Goal: Task Accomplishment & Management: Manage account settings

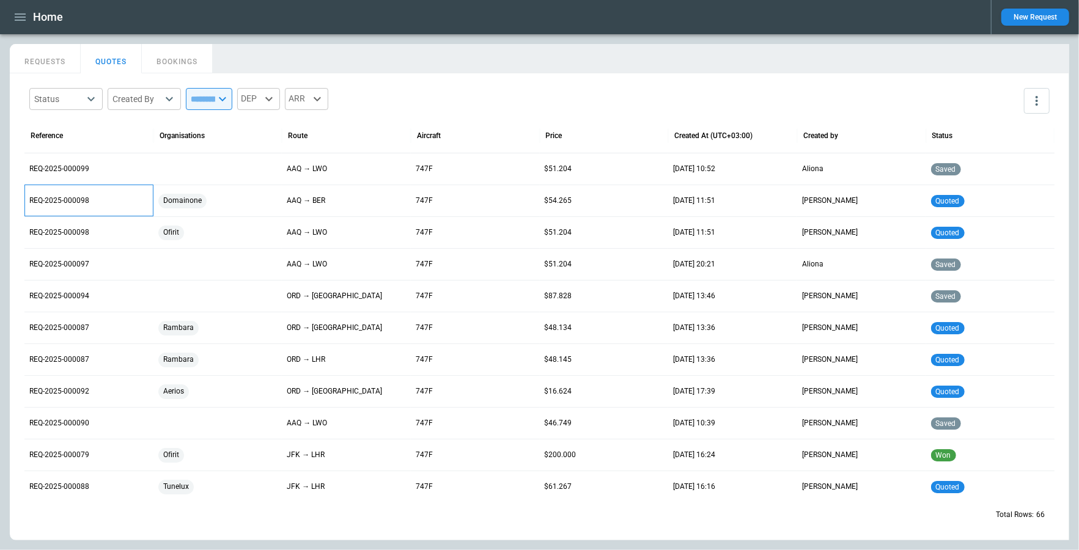
click at [72, 201] on p "REQ-2025-000098" at bounding box center [88, 201] width 119 height 10
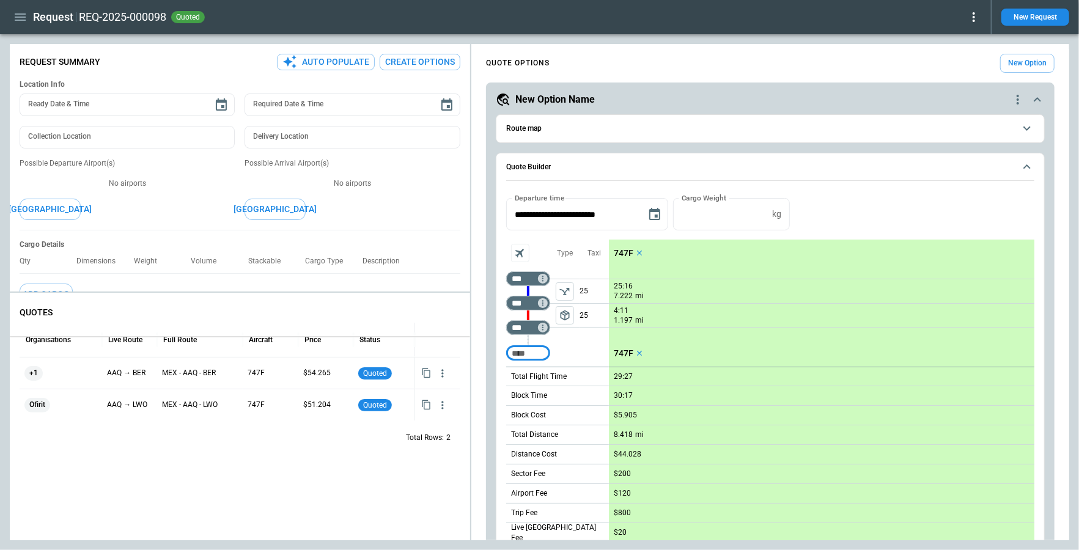
click at [102, 336] on div "**********" at bounding box center [540, 292] width 1060 height 497
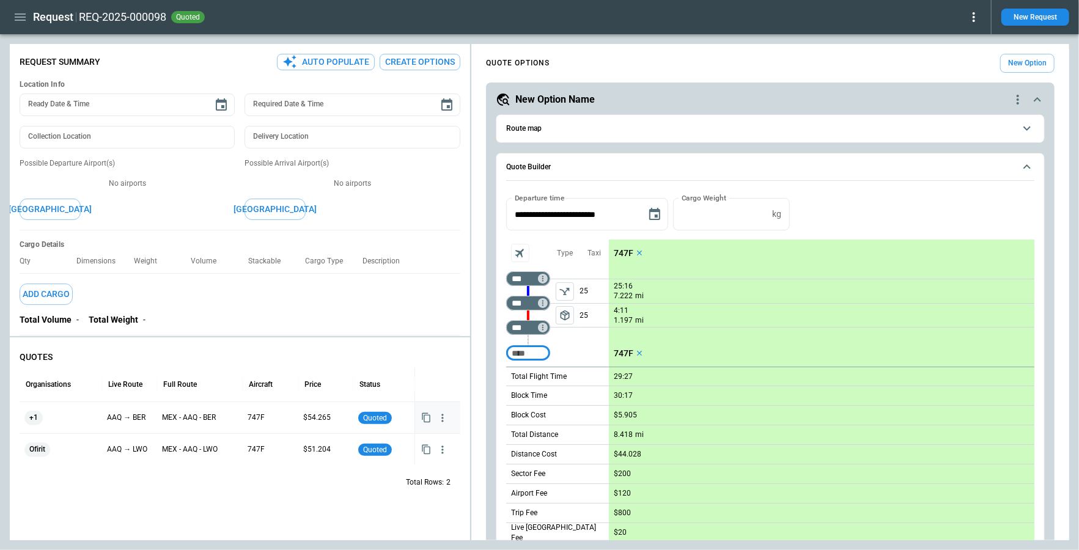
click at [445, 421] on icon "button" at bounding box center [443, 418] width 12 height 12
click at [417, 437] on li "View Schedule" at bounding box center [404, 441] width 98 height 18
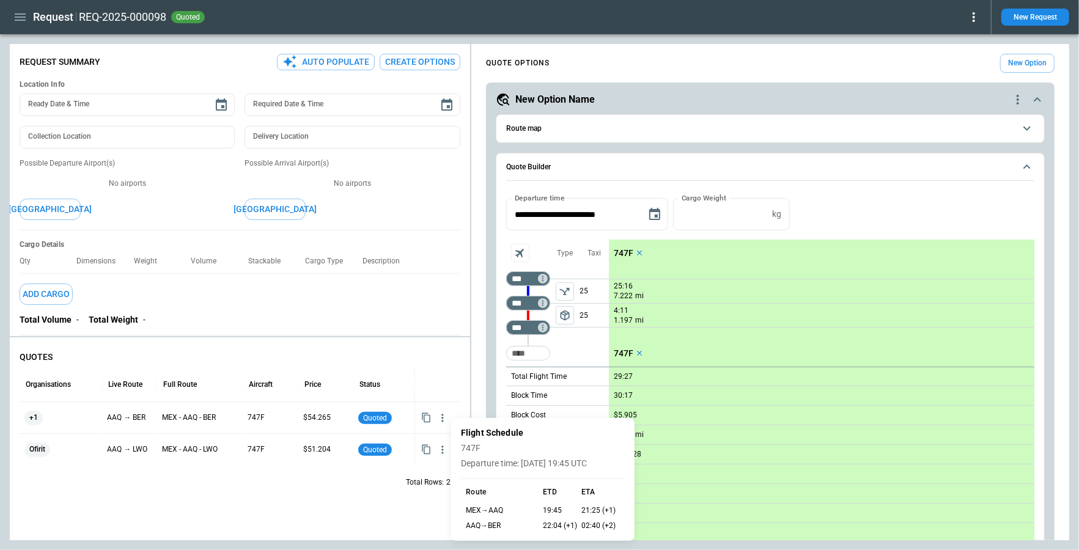
click at [442, 418] on div at bounding box center [539, 275] width 1079 height 550
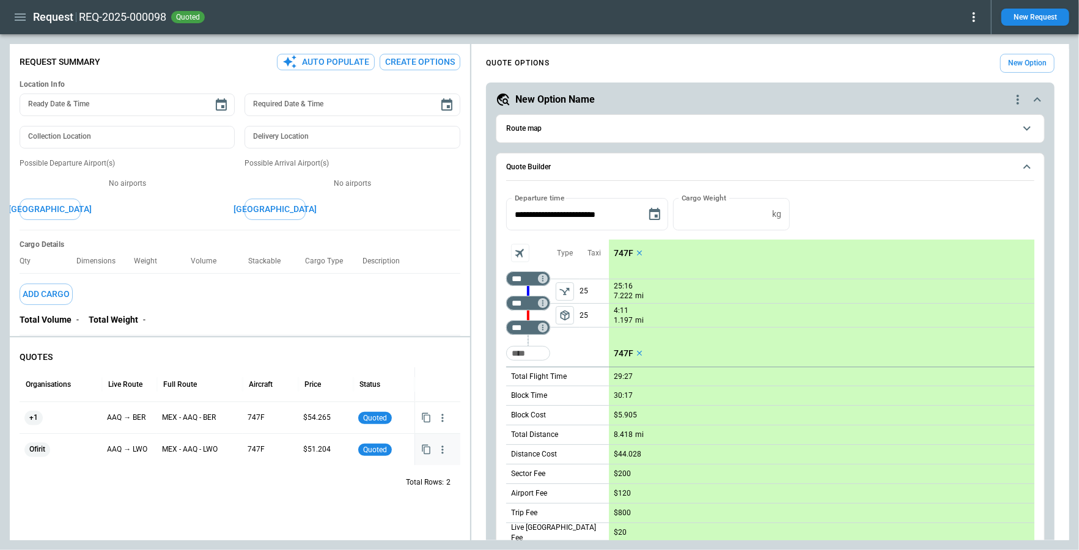
click at [445, 451] on icon "button" at bounding box center [443, 450] width 12 height 12
click at [431, 473] on li "View Schedule" at bounding box center [404, 473] width 98 height 18
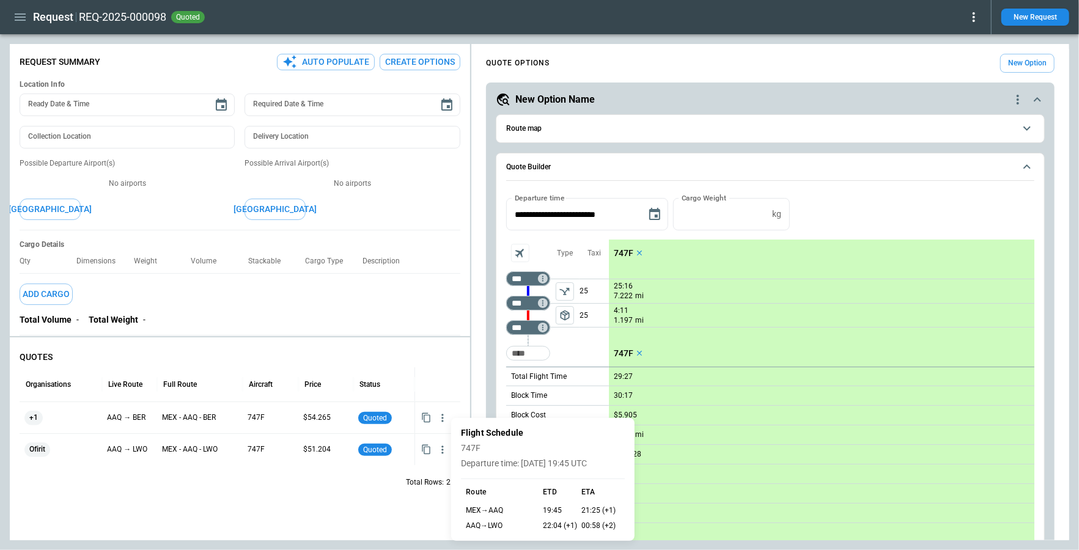
click at [441, 451] on div at bounding box center [539, 275] width 1079 height 550
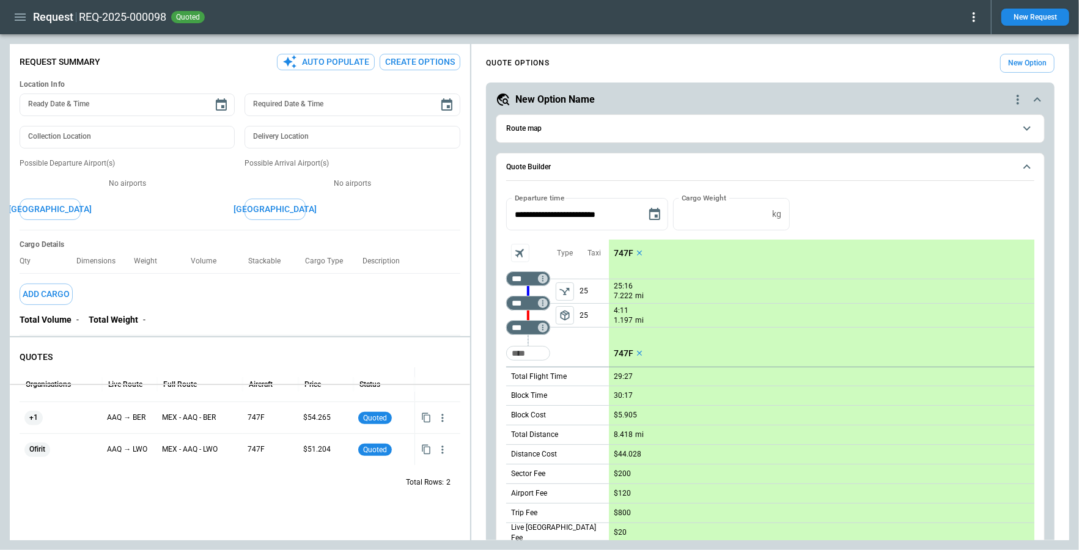
click at [409, 385] on div "**********" at bounding box center [540, 292] width 1060 height 497
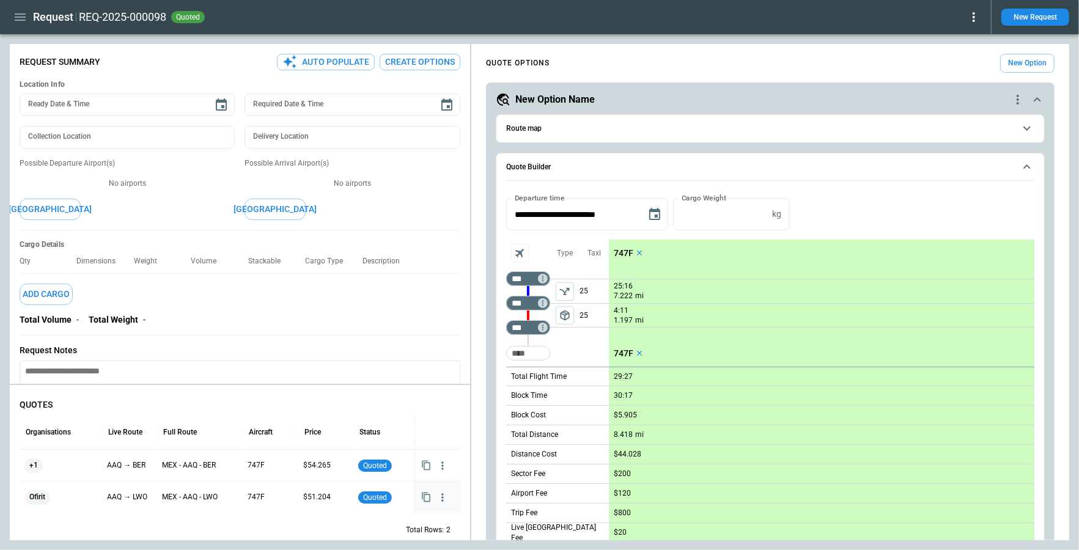
click at [442, 503] on icon "button" at bounding box center [443, 498] width 12 height 12
click at [428, 495] on li "View Schedule" at bounding box center [404, 493] width 98 height 18
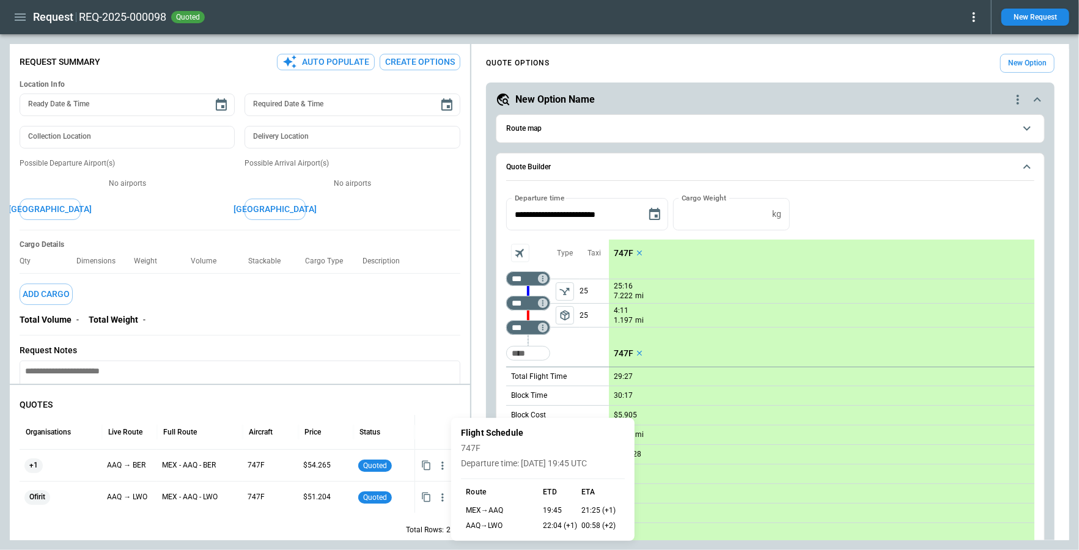
click at [440, 465] on div at bounding box center [539, 275] width 1079 height 550
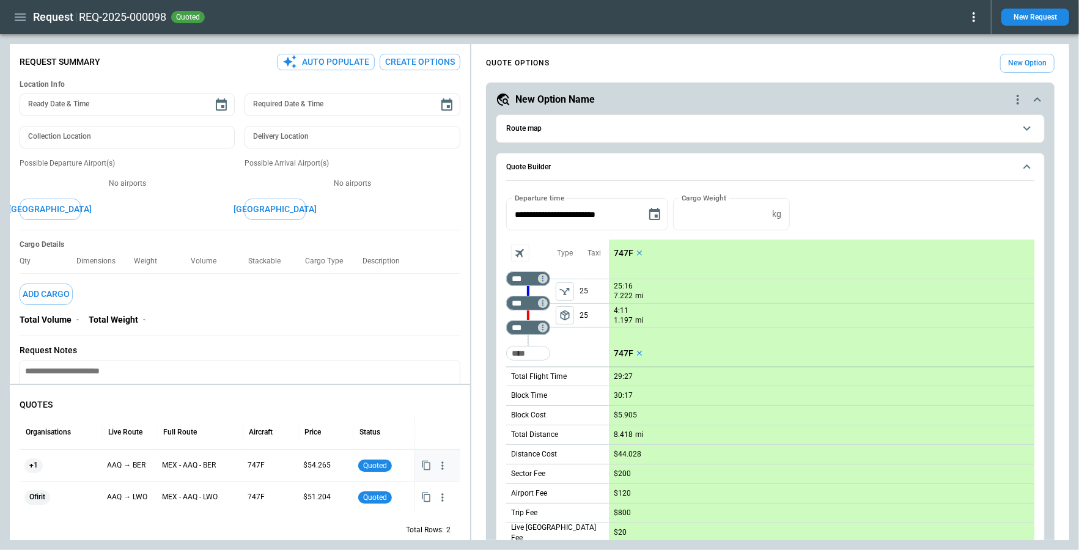
click at [443, 466] on icon "button" at bounding box center [443, 466] width 12 height 12
click at [423, 505] on li "View Quote Details" at bounding box center [404, 507] width 98 height 18
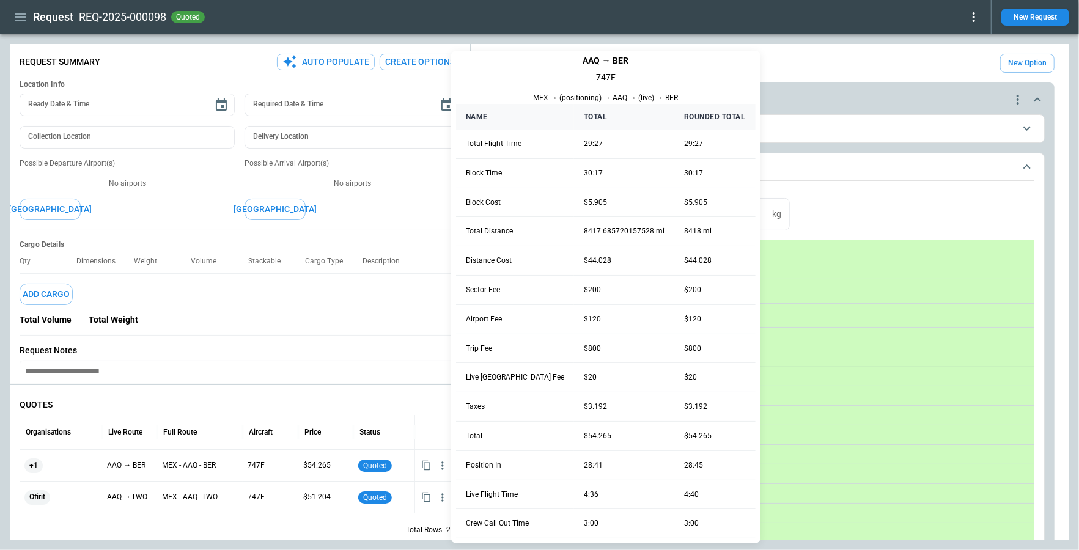
click at [426, 464] on div at bounding box center [539, 275] width 1079 height 550
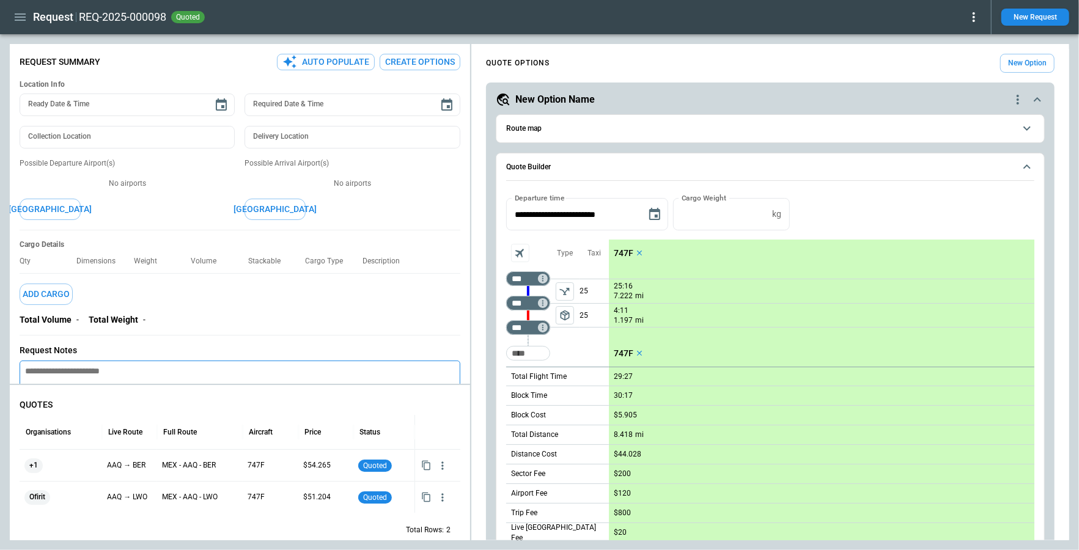
click at [273, 383] on textarea at bounding box center [240, 402] width 441 height 83
click at [268, 301] on div "**********" at bounding box center [540, 292] width 1060 height 497
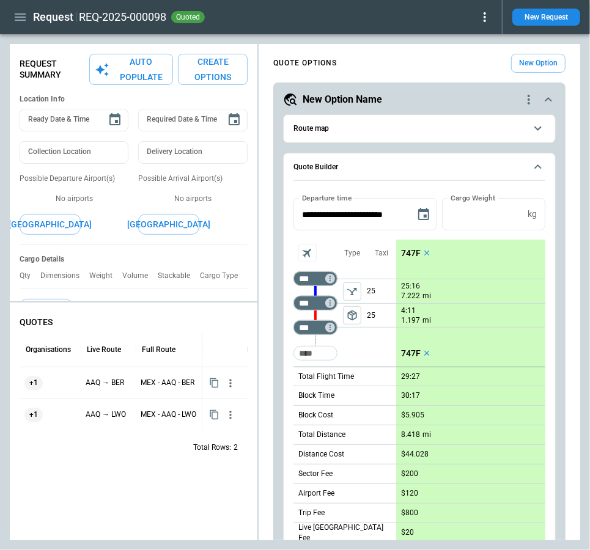
type textarea "*"
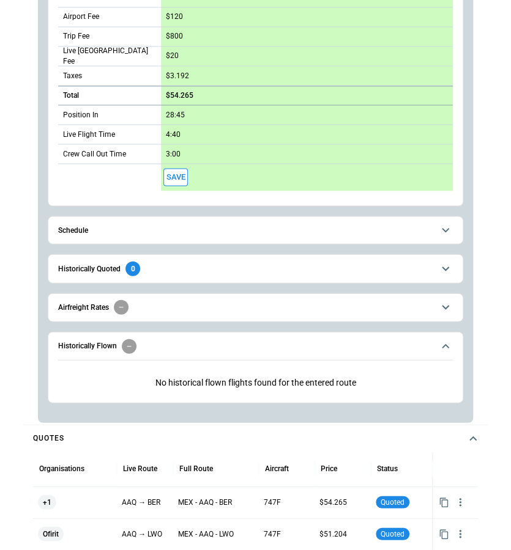
scroll to position [677, 0]
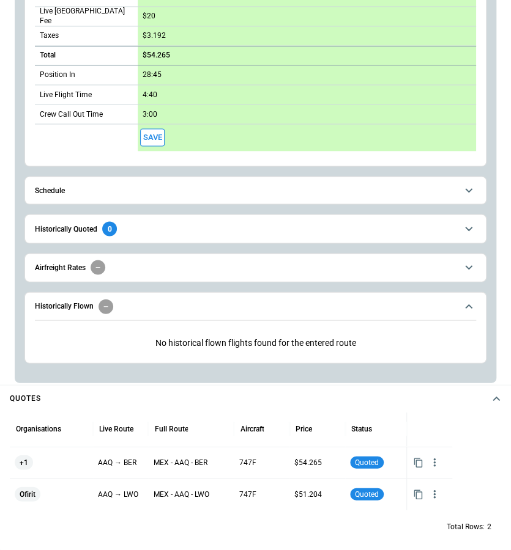
type textarea "*"
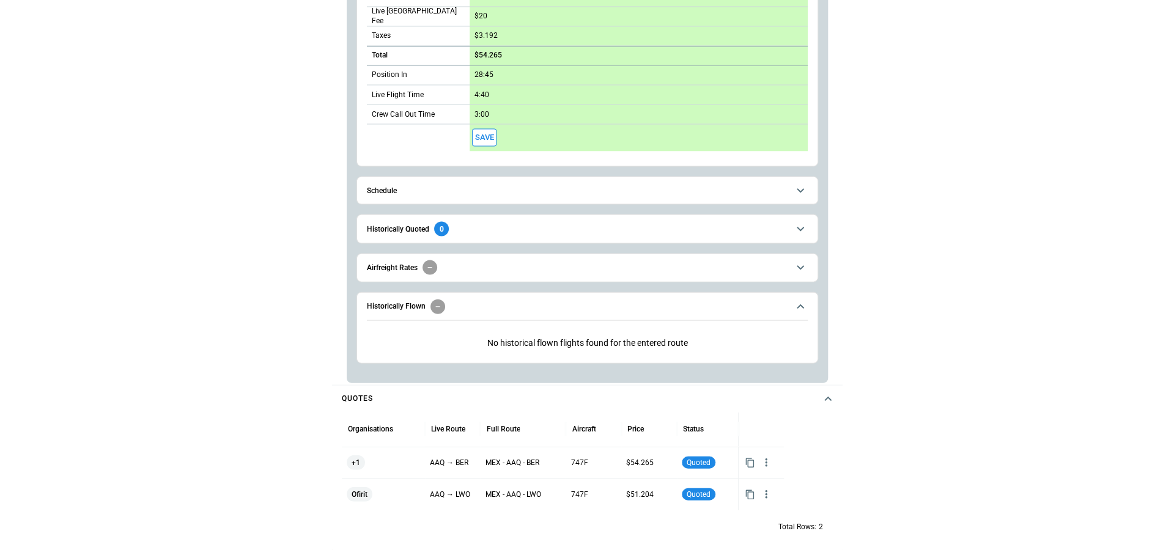
scroll to position [0, 0]
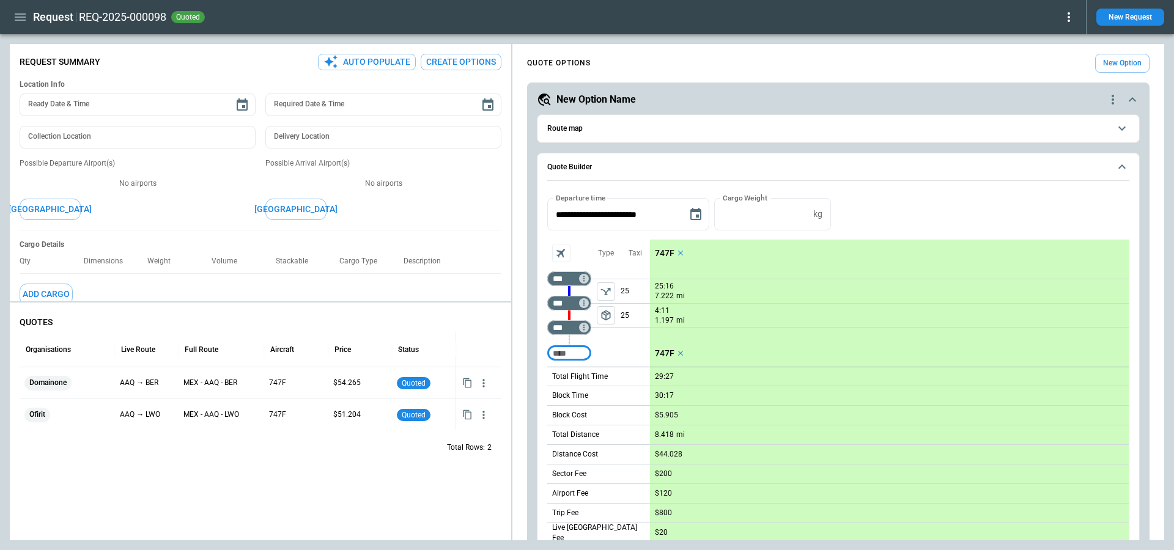
type textarea "*"
click at [27, 6] on div "Request REQ-2025-000098 quoted New Request" at bounding box center [587, 17] width 1174 height 34
click at [23, 12] on icon "button" at bounding box center [20, 17] width 15 height 15
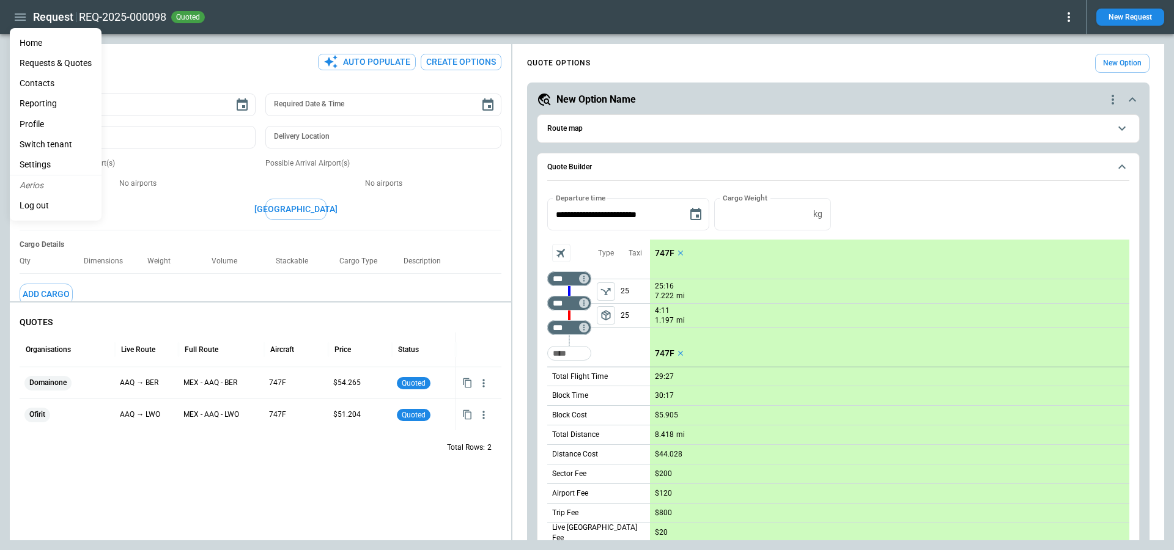
click at [38, 160] on li "Settings" at bounding box center [56, 165] width 92 height 20
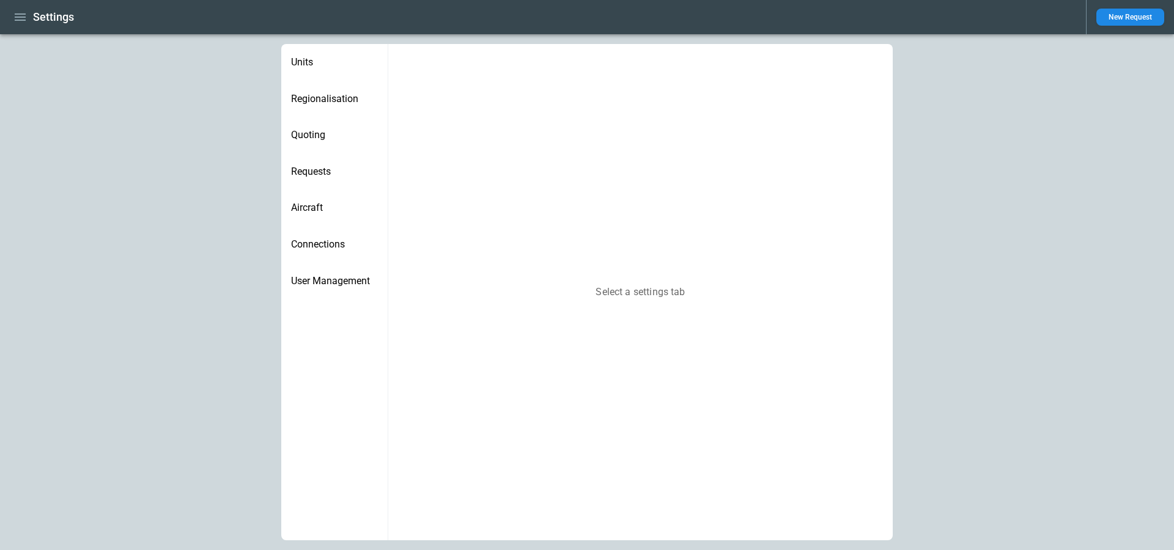
click at [320, 73] on div "Units" at bounding box center [334, 62] width 106 height 37
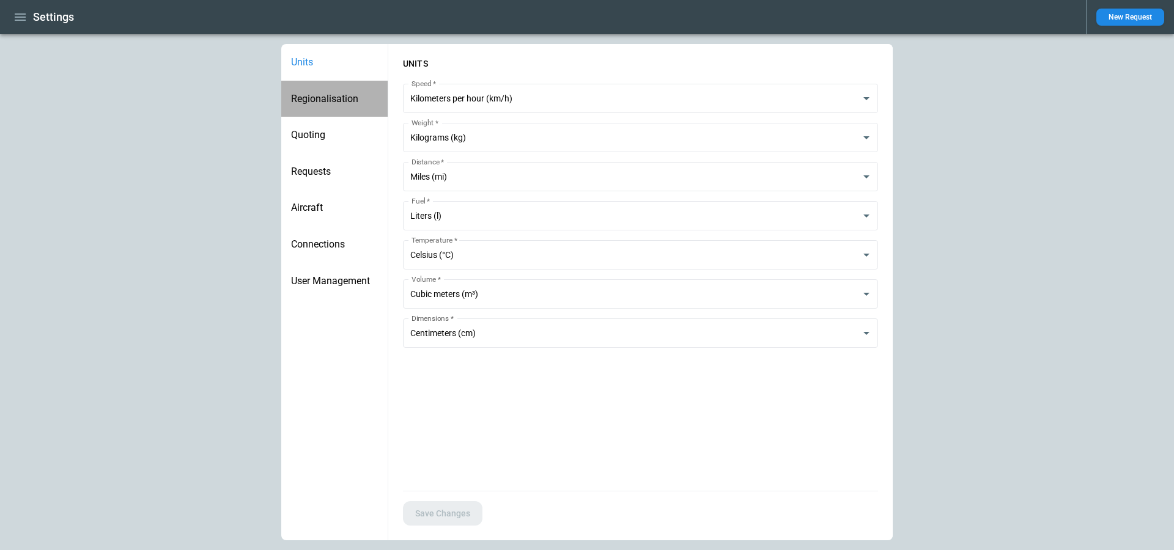
click at [323, 90] on div "Regionalisation" at bounding box center [334, 99] width 106 height 37
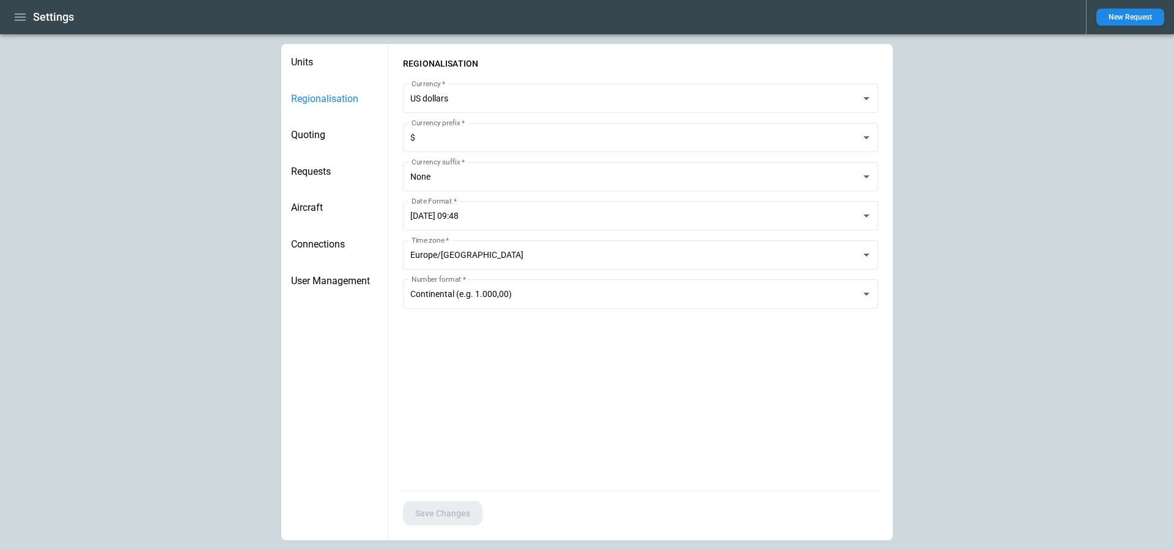
click at [328, 129] on span "Quoting" at bounding box center [334, 135] width 87 height 12
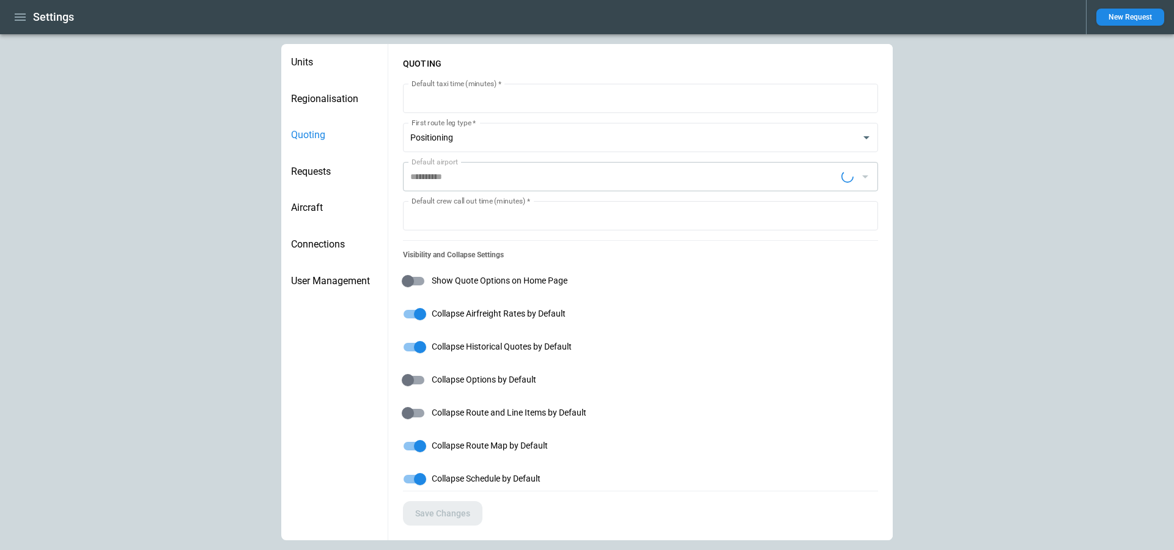
type input "**********"
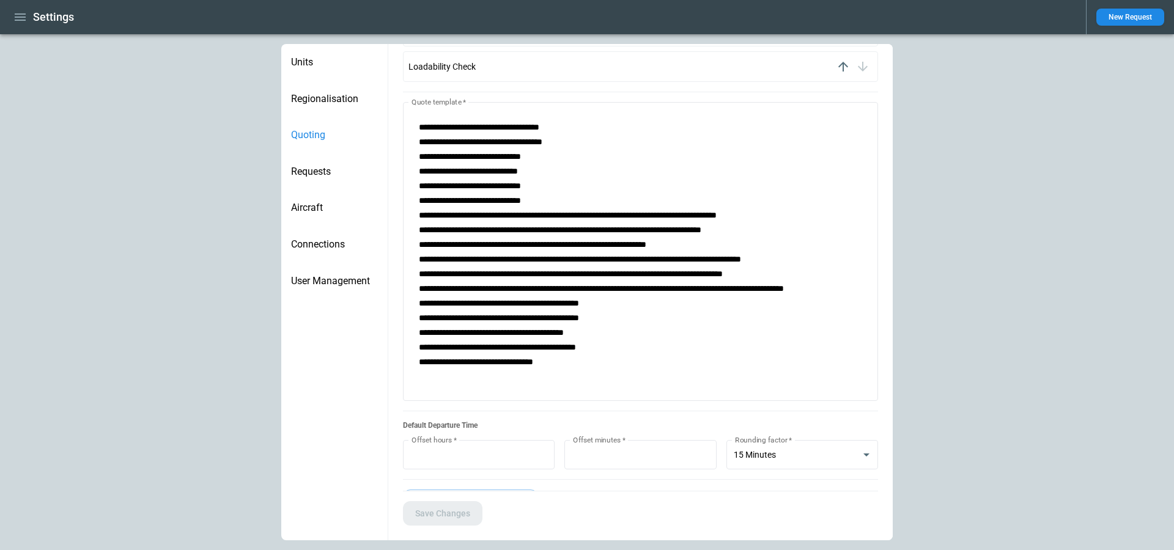
scroll to position [981, 0]
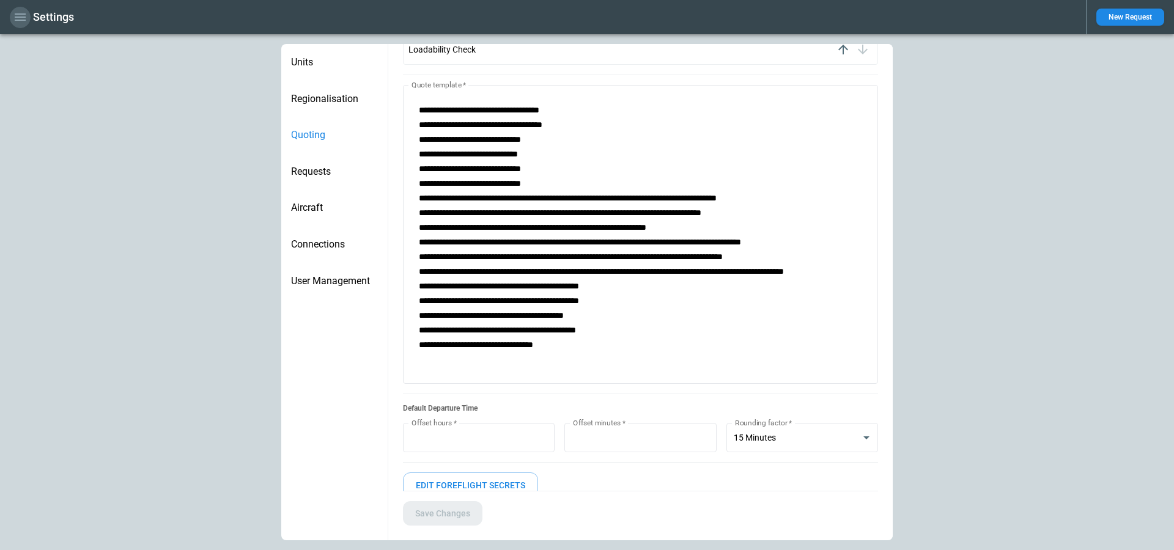
click at [21, 17] on icon "button" at bounding box center [20, 16] width 11 height 7
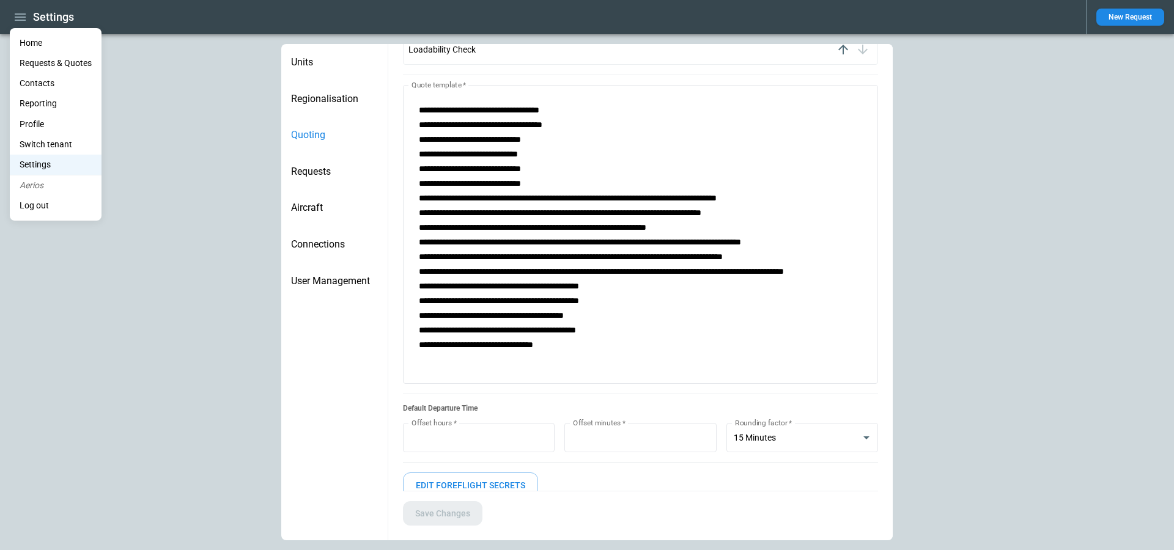
click at [52, 135] on li "Switch tenant" at bounding box center [56, 145] width 92 height 20
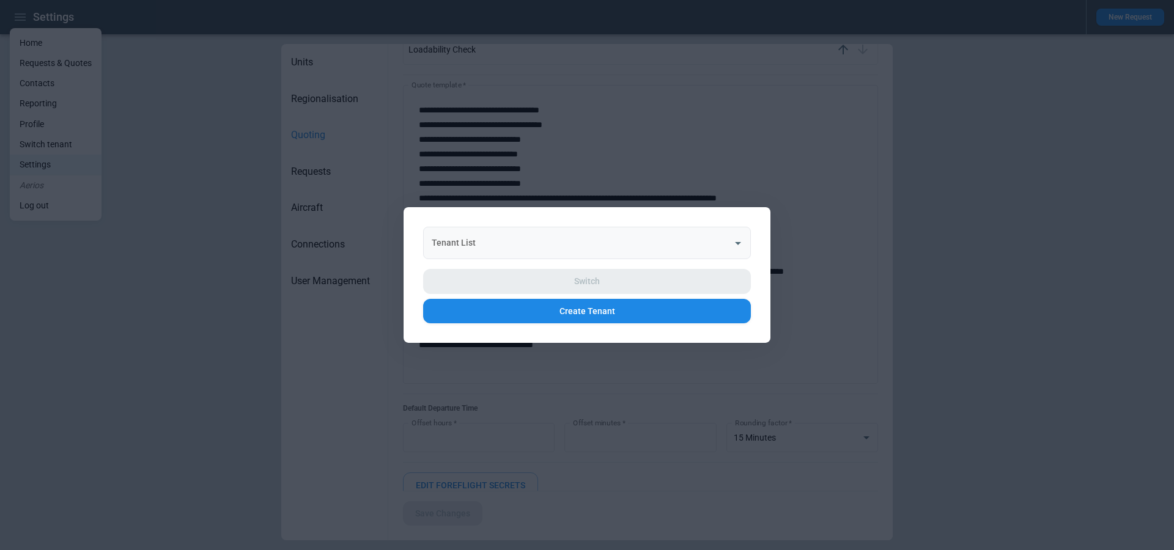
click at [645, 241] on input "Tenant List" at bounding box center [578, 242] width 298 height 21
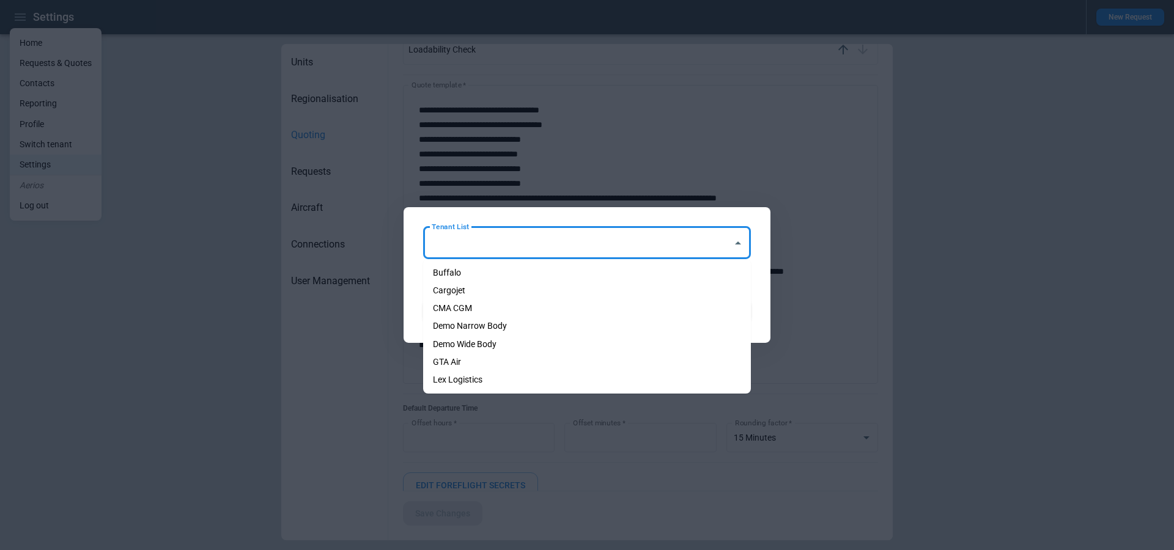
click at [584, 290] on li "Cargojet" at bounding box center [587, 291] width 328 height 18
type input "********"
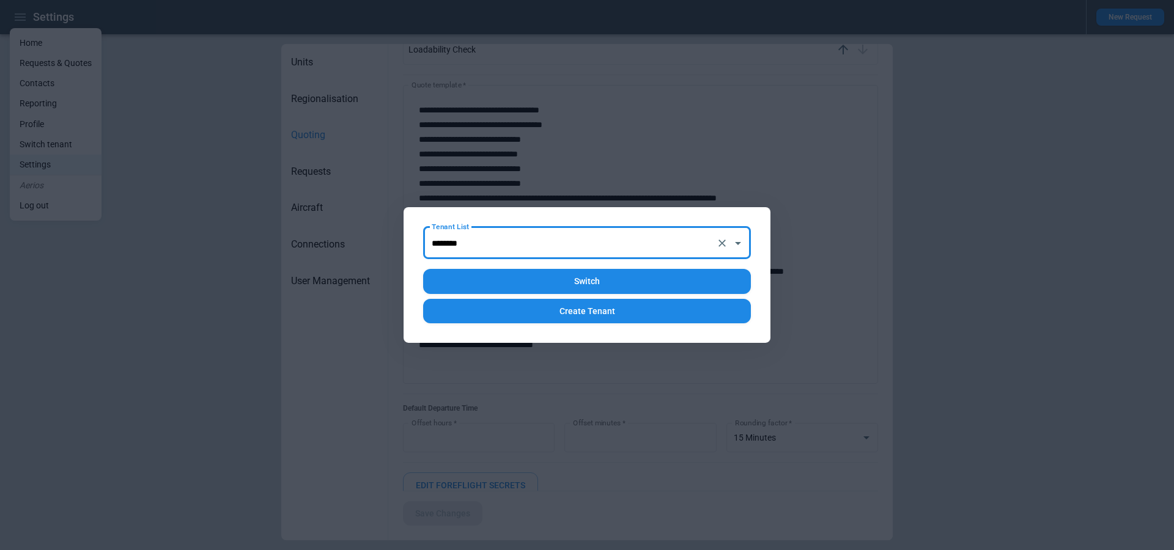
click at [558, 279] on button "Switch" at bounding box center [587, 281] width 328 height 25
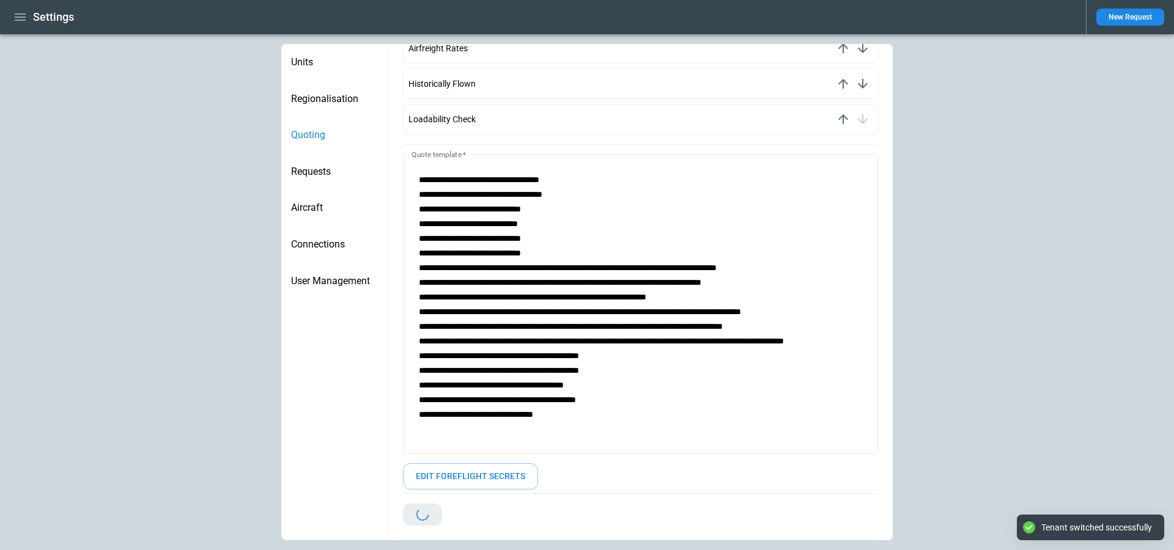
type input "*"
type textarea "**********"
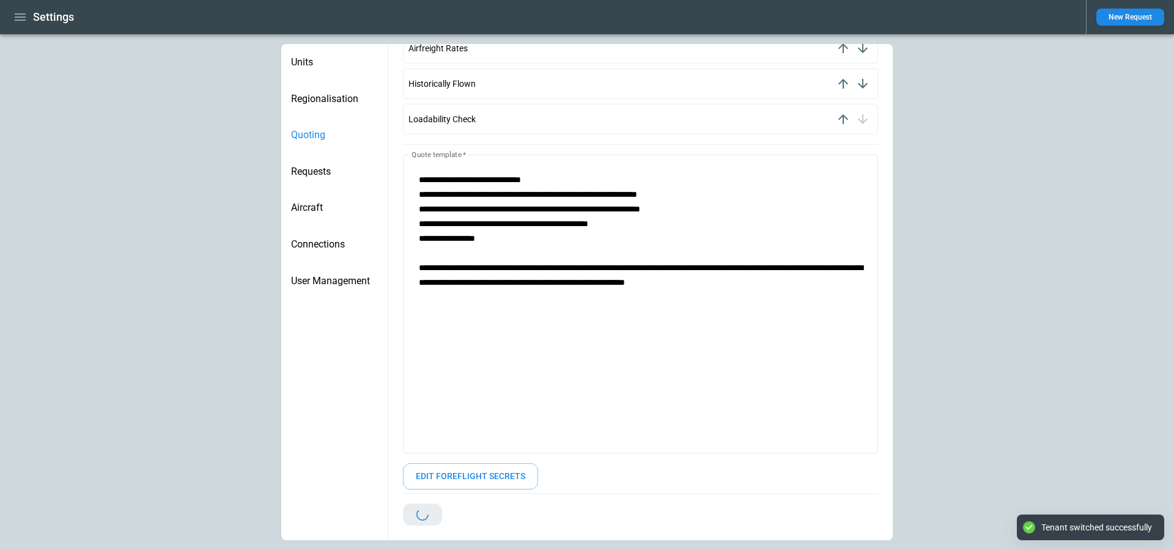
type input "**********"
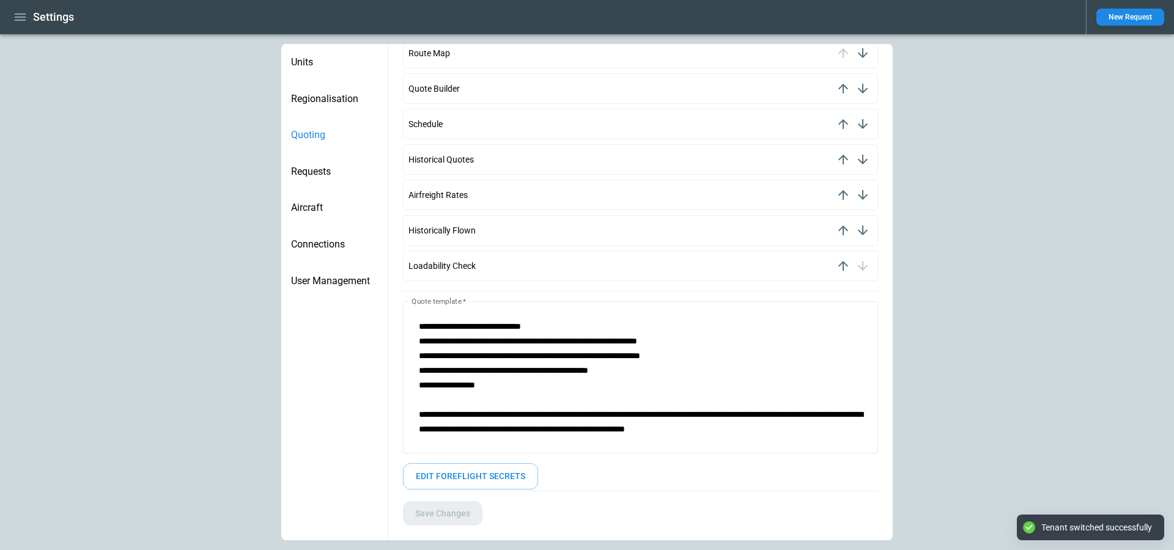
scroll to position [767, 0]
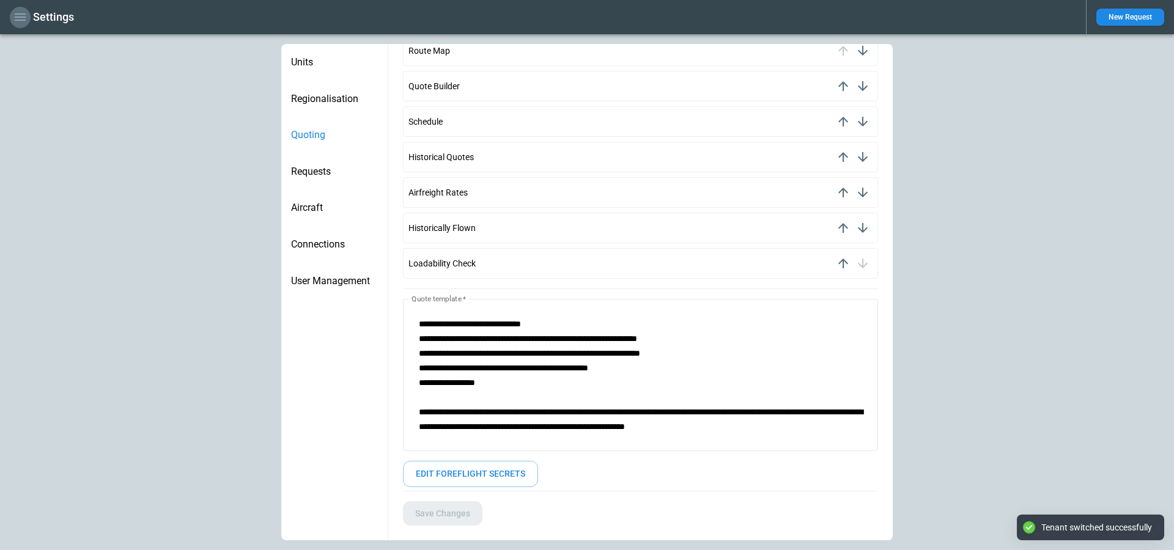
click at [19, 10] on icon "button" at bounding box center [20, 17] width 15 height 15
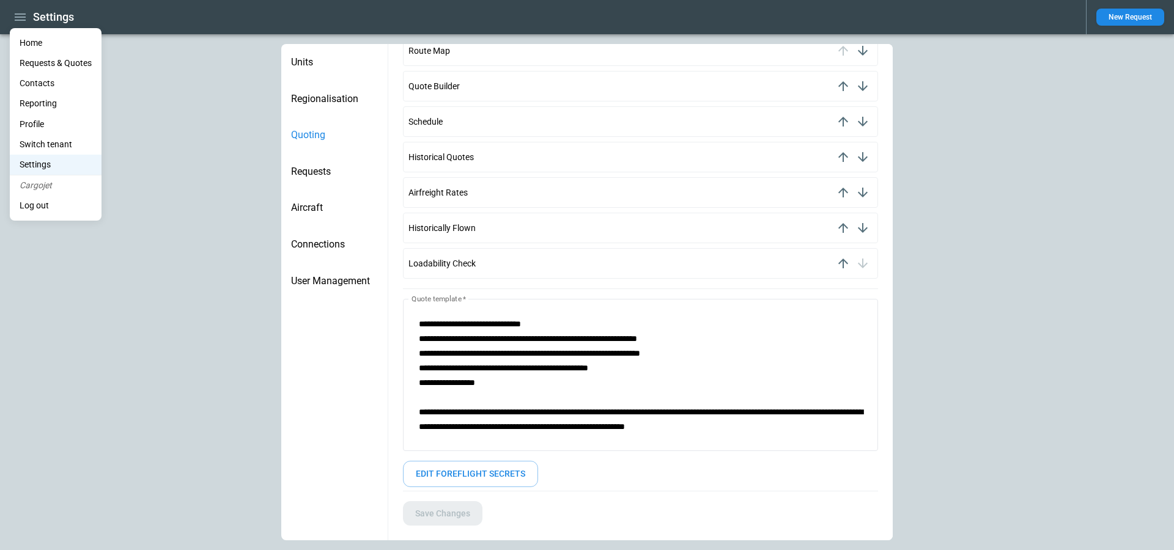
click at [22, 34] on li "Home" at bounding box center [56, 43] width 92 height 20
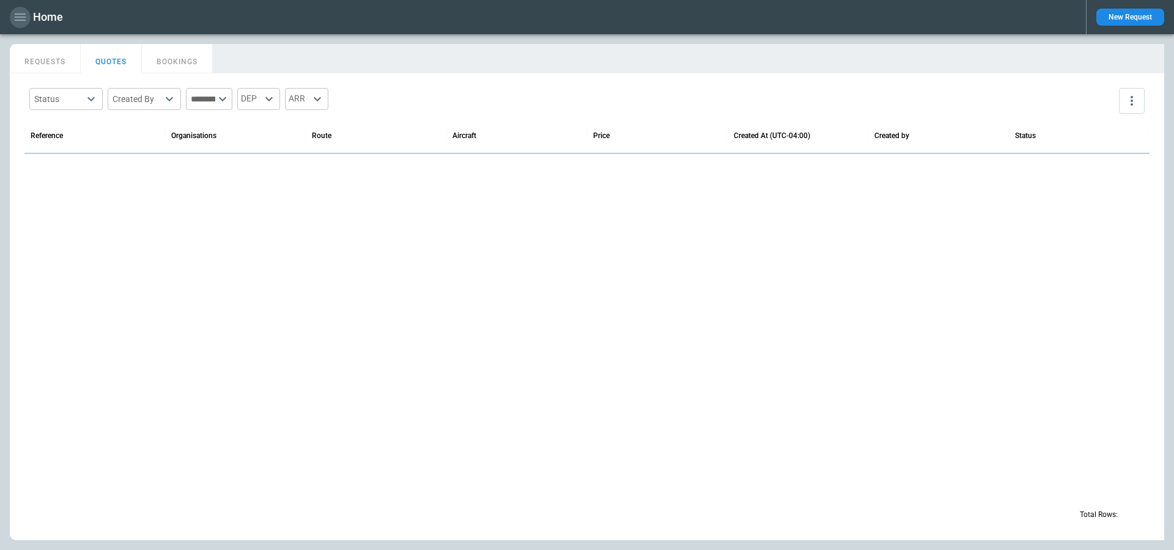
click at [20, 23] on icon "button" at bounding box center [20, 17] width 15 height 15
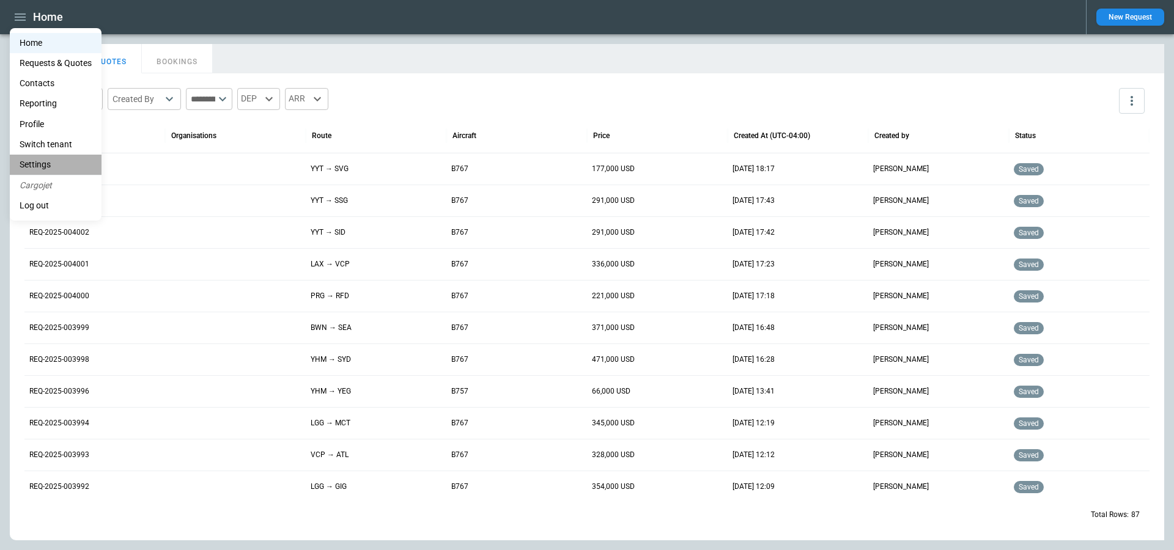
click at [45, 160] on li "Settings" at bounding box center [56, 165] width 92 height 20
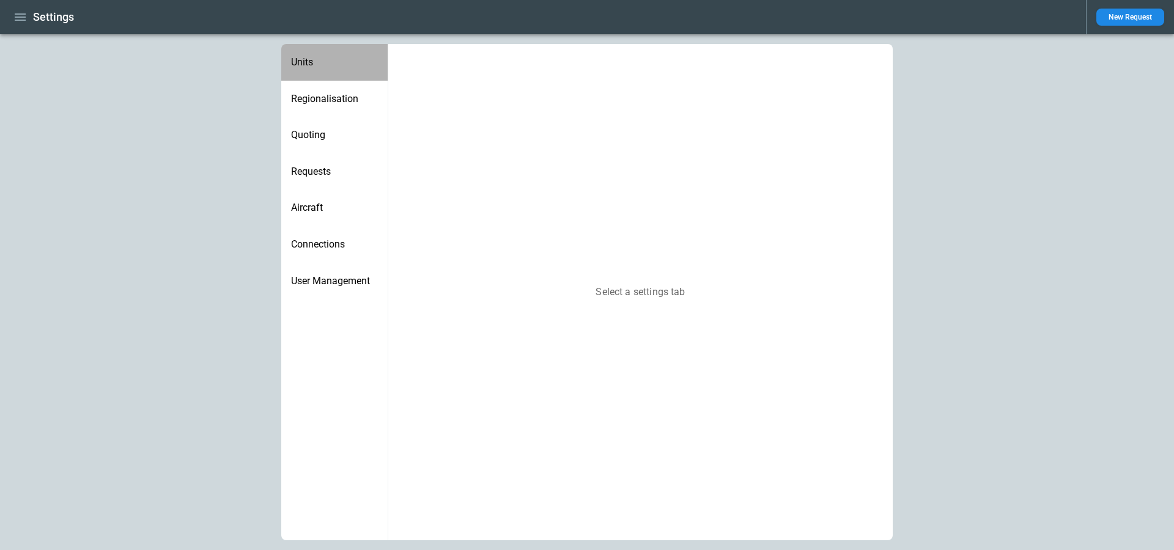
click at [325, 61] on span "Units" at bounding box center [334, 62] width 87 height 12
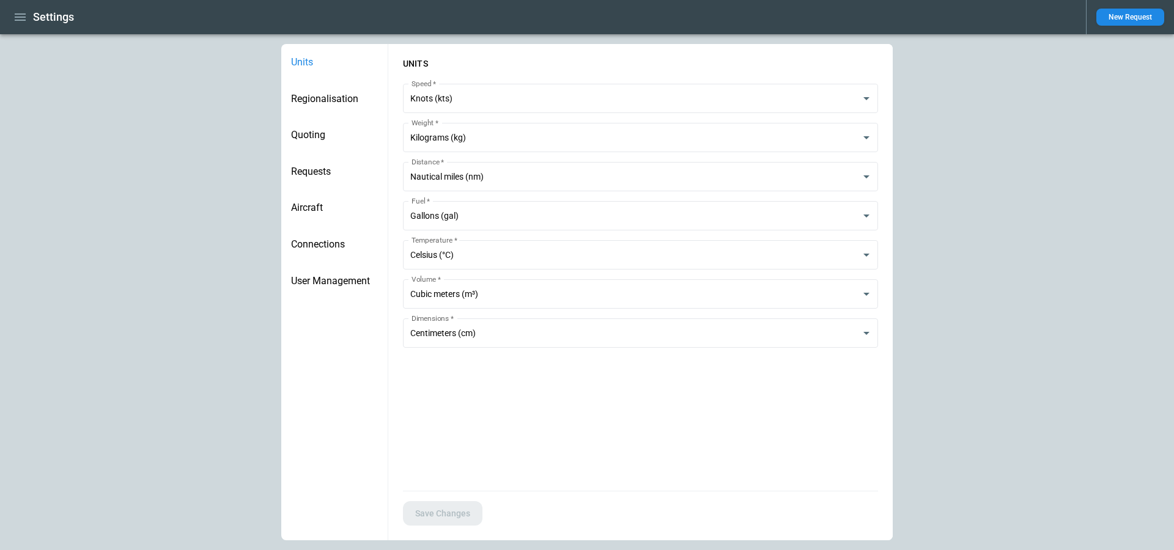
click at [327, 93] on span "Regionalisation" at bounding box center [334, 99] width 87 height 12
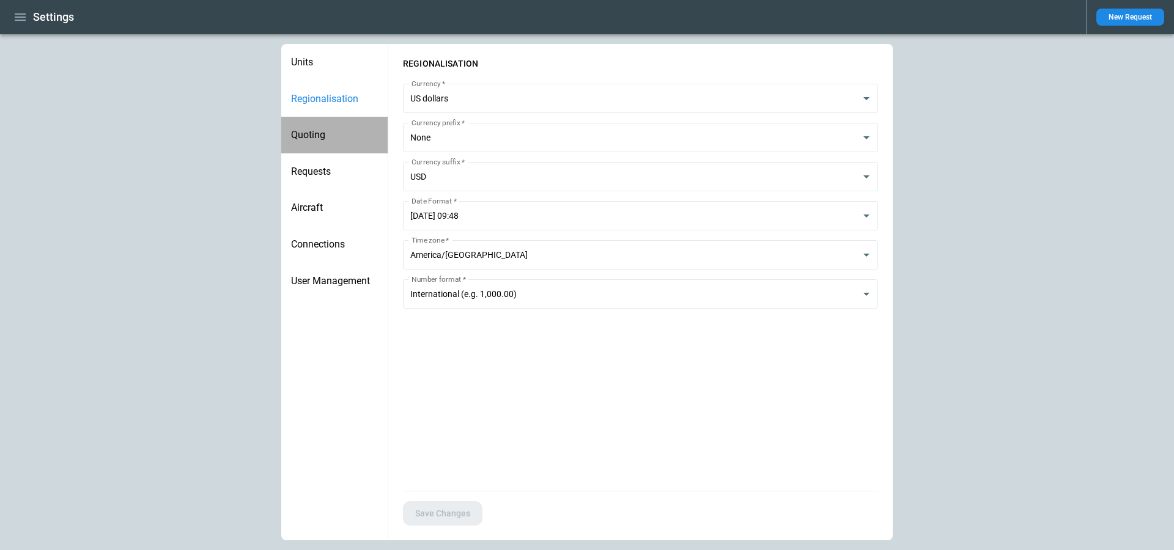
click at [331, 134] on span "Quoting" at bounding box center [334, 135] width 87 height 12
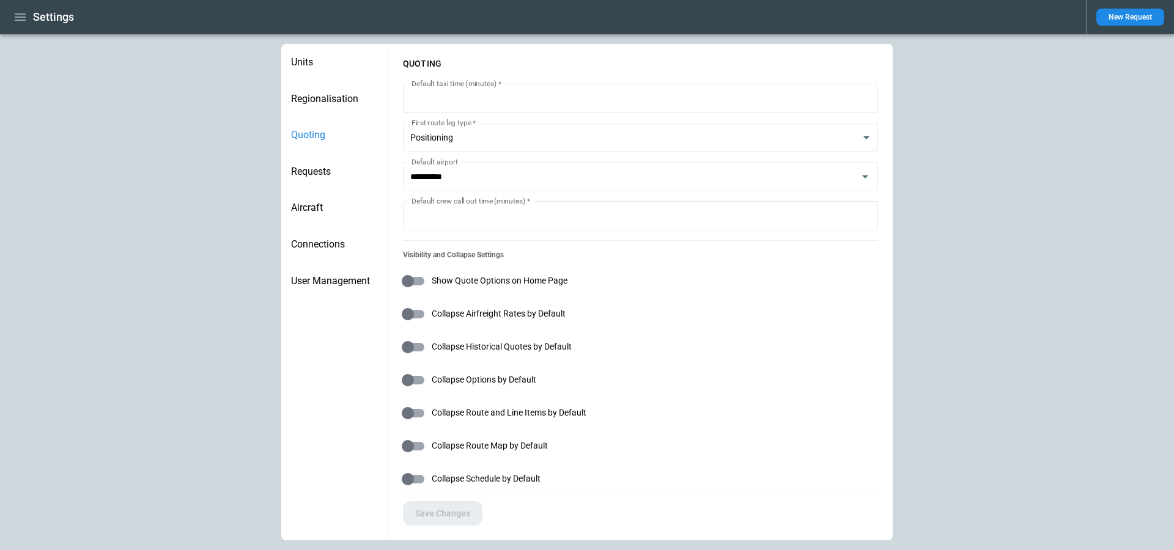
type input "**********"
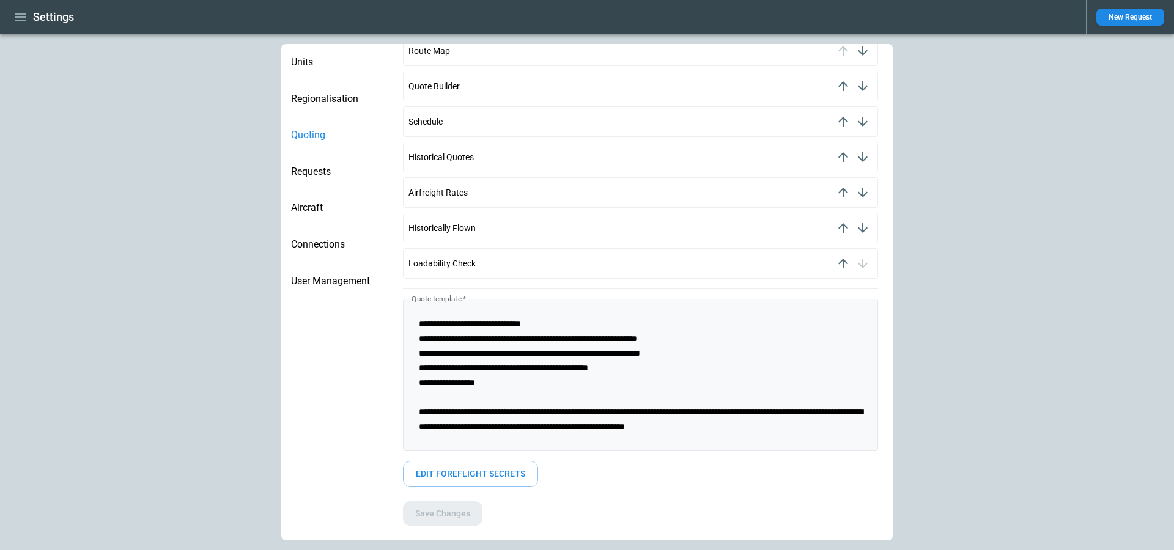
scroll to position [755, 0]
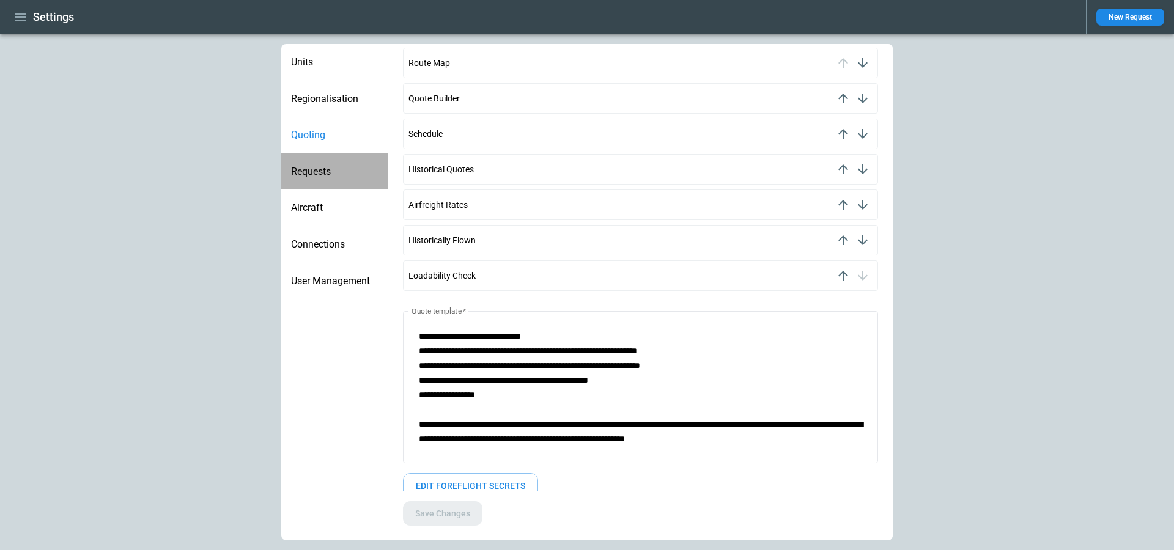
click at [341, 170] on span "Requests" at bounding box center [334, 172] width 87 height 12
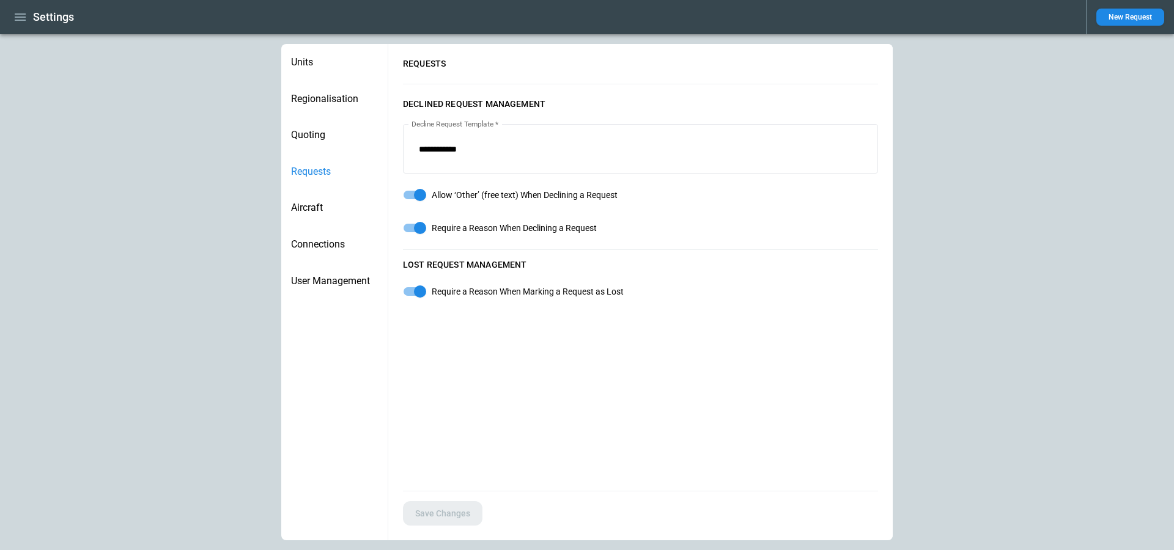
click at [342, 206] on span "Aircraft" at bounding box center [334, 208] width 87 height 12
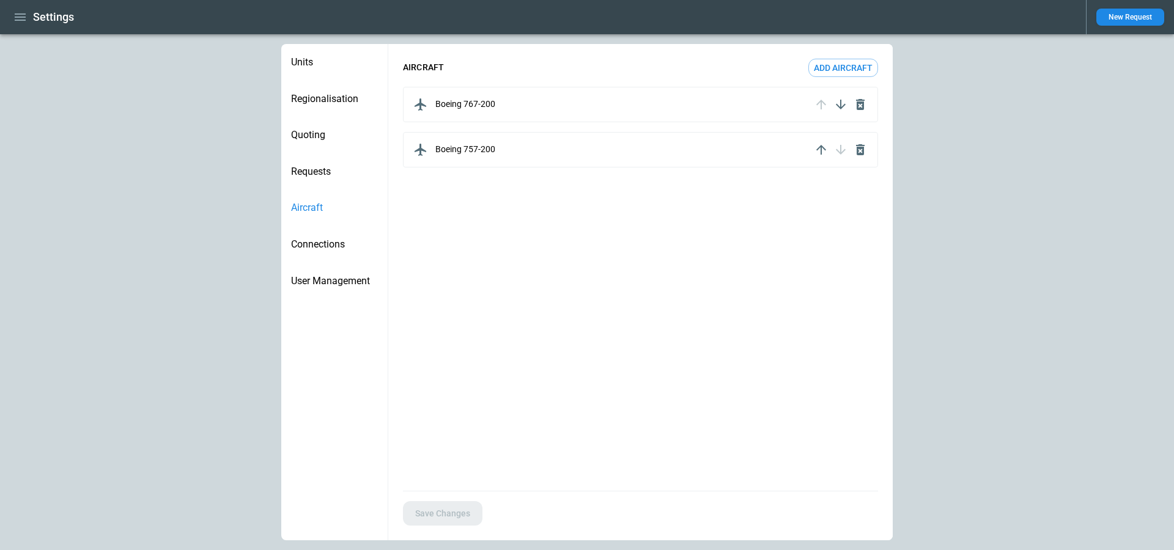
click at [496, 156] on div "Boeing 757-200" at bounding box center [611, 150] width 401 height 20
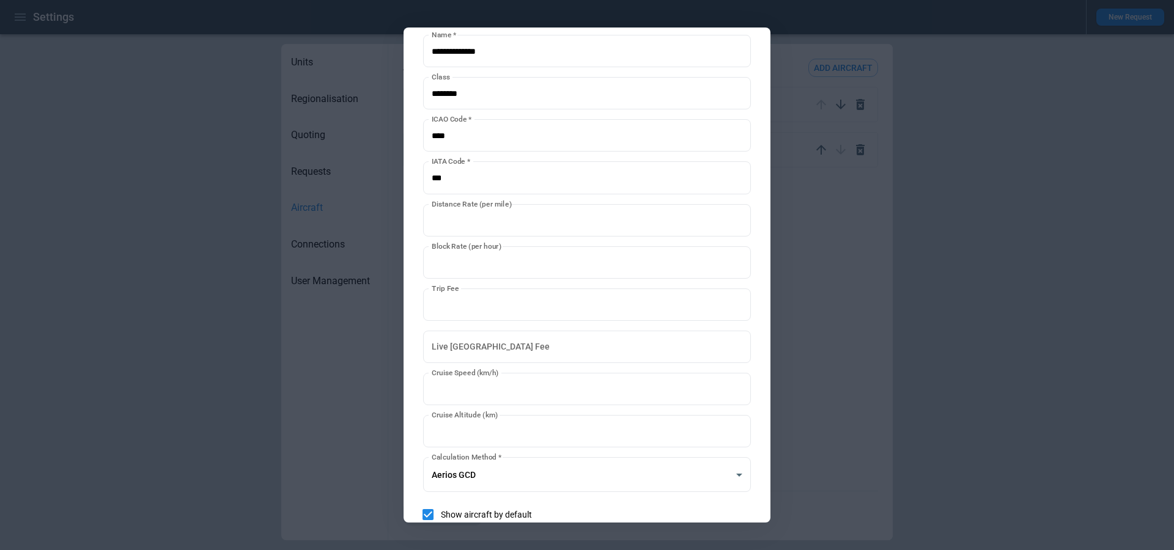
scroll to position [88, 0]
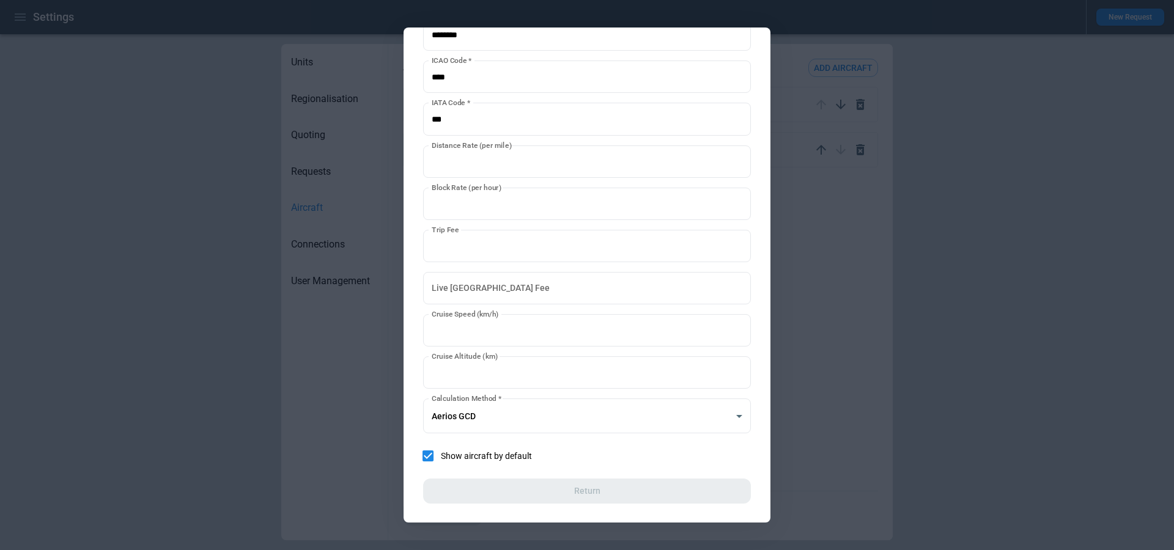
click at [878, 354] on div at bounding box center [587, 275] width 1174 height 550
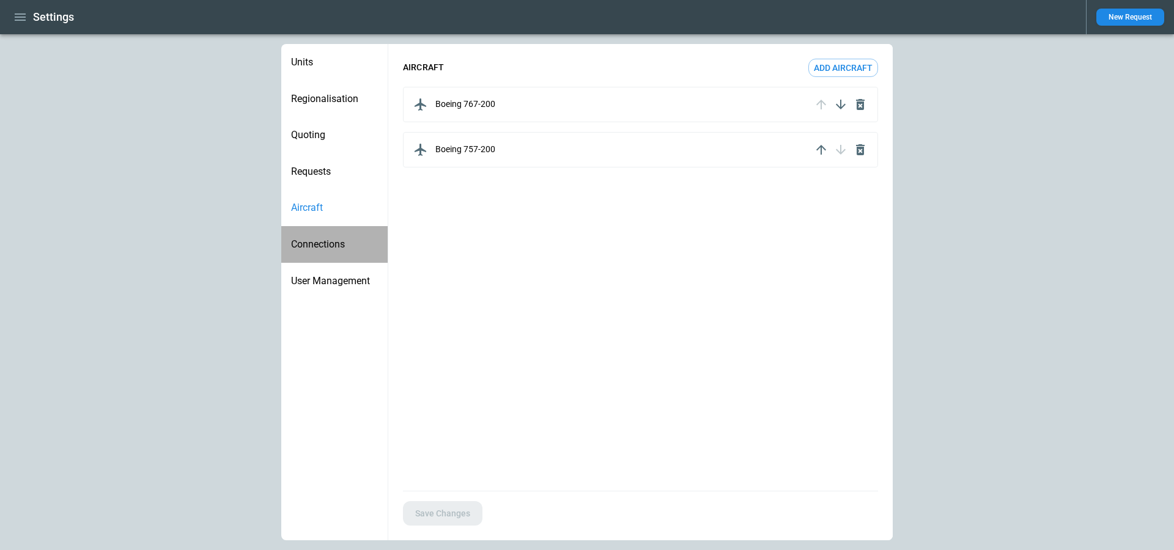
click at [325, 231] on div "Connections" at bounding box center [334, 244] width 106 height 37
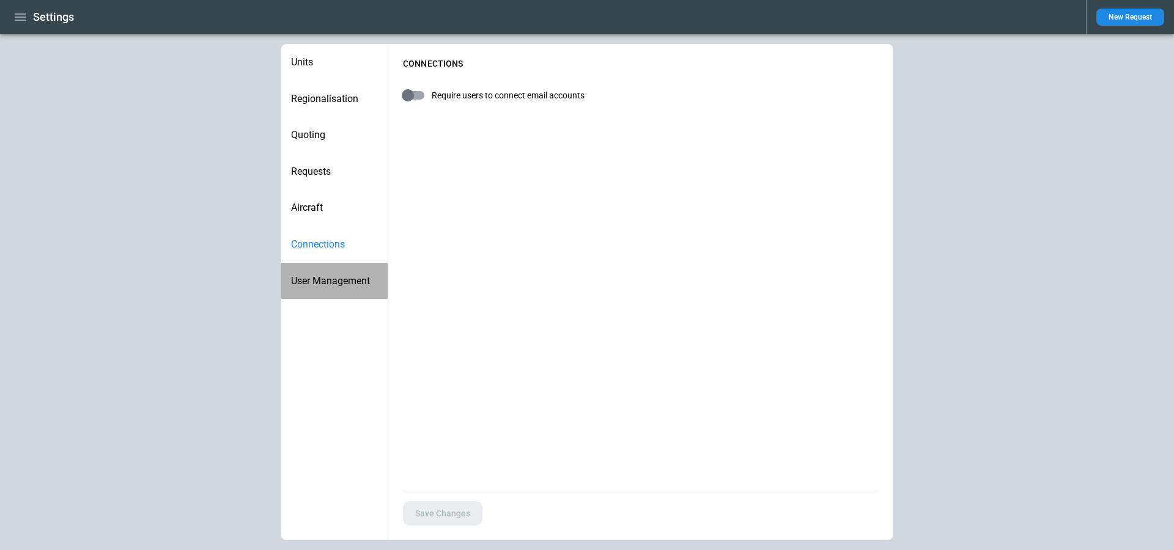
click at [331, 278] on span "User Management" at bounding box center [334, 281] width 87 height 12
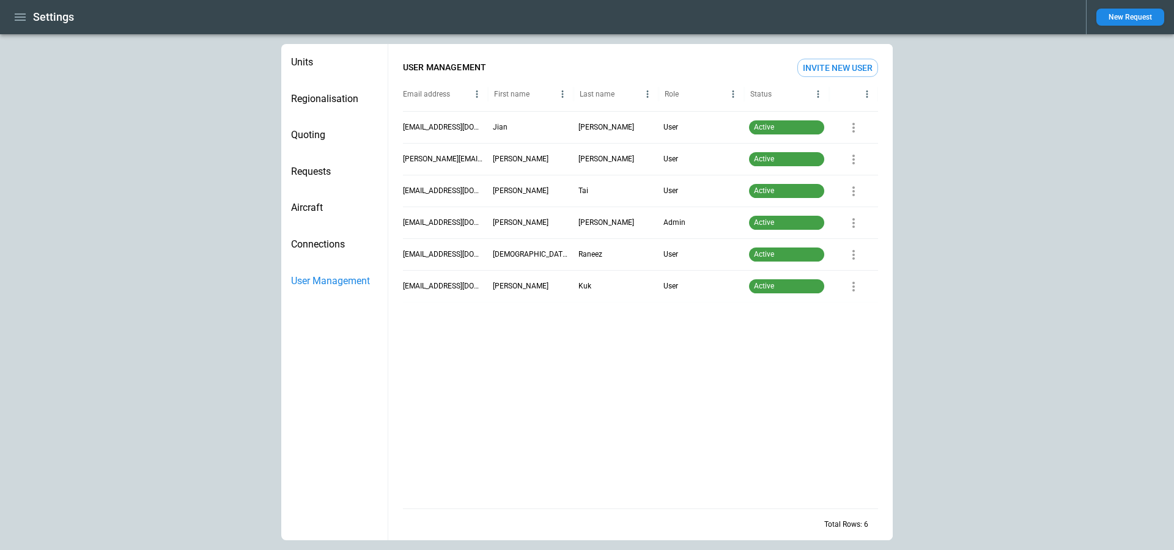
click at [327, 254] on div "Connections" at bounding box center [334, 244] width 106 height 37
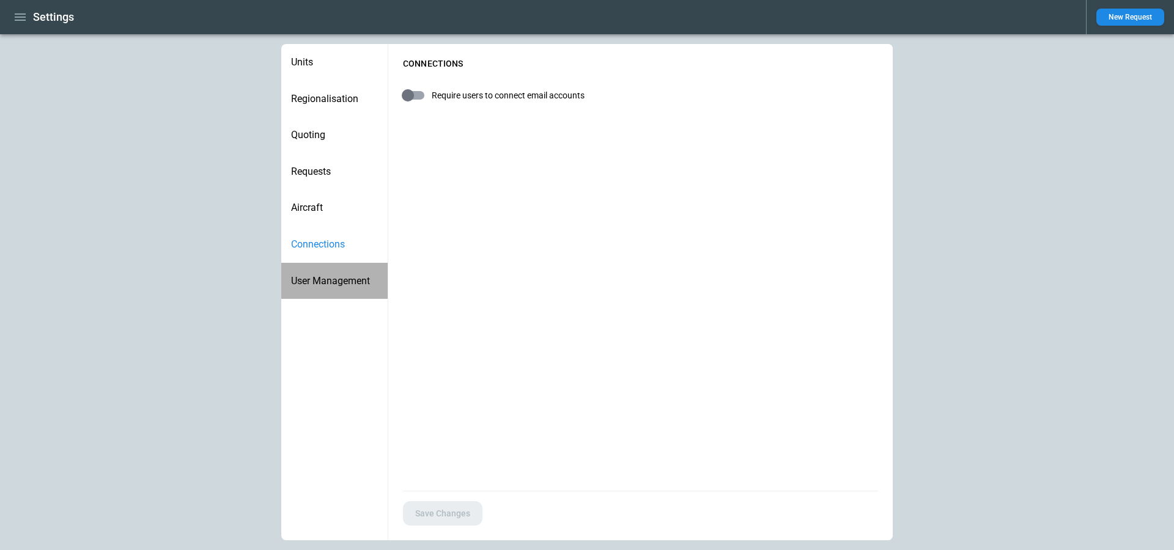
click at [340, 281] on span "User Management" at bounding box center [334, 281] width 87 height 12
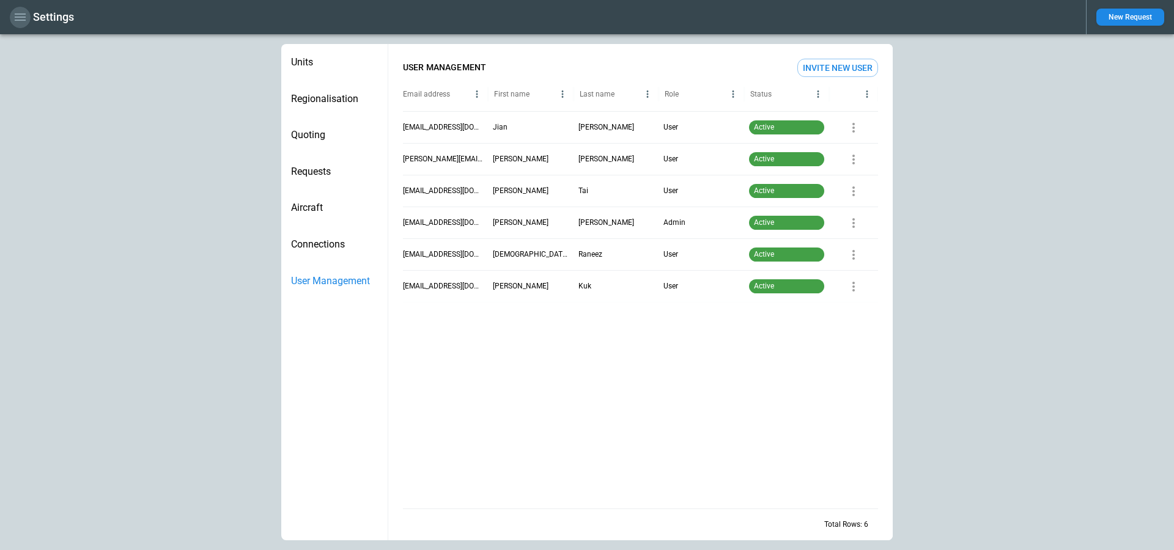
click at [22, 12] on icon "button" at bounding box center [20, 17] width 15 height 15
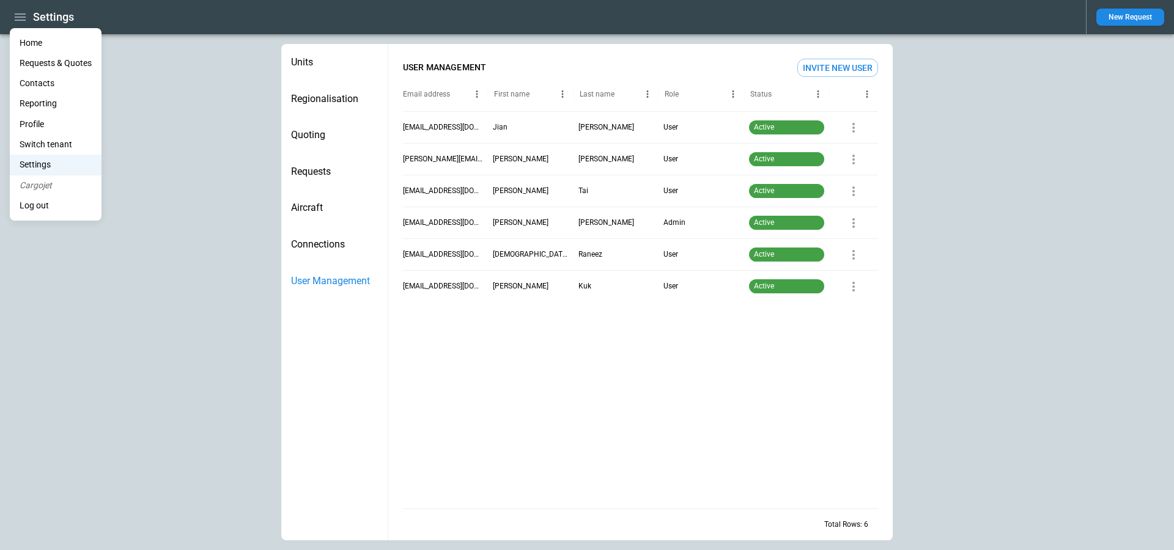
click at [330, 175] on div at bounding box center [587, 275] width 1174 height 550
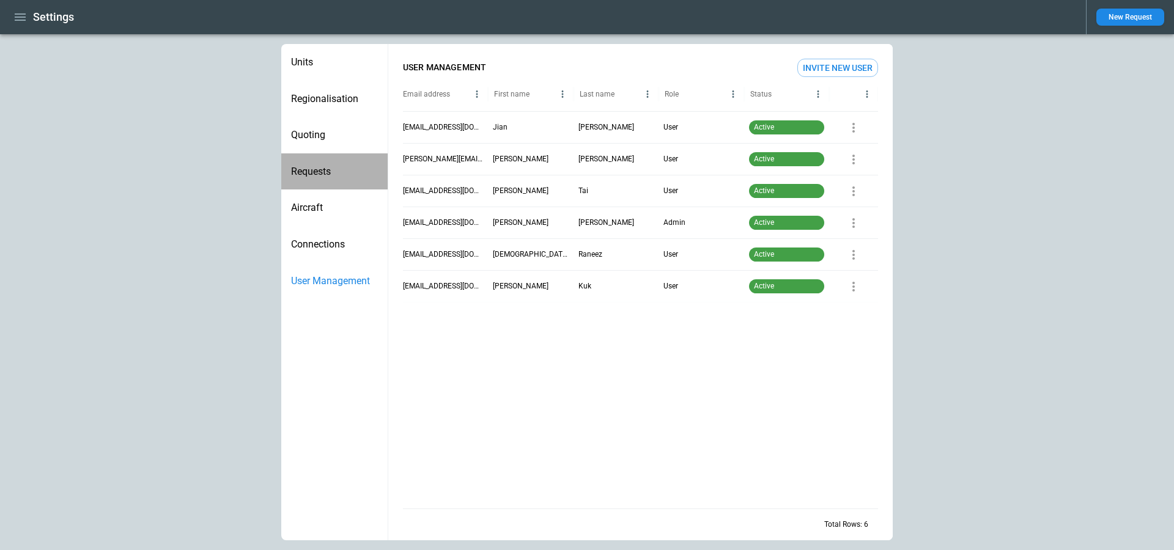
click at [322, 171] on span "Requests" at bounding box center [334, 172] width 87 height 12
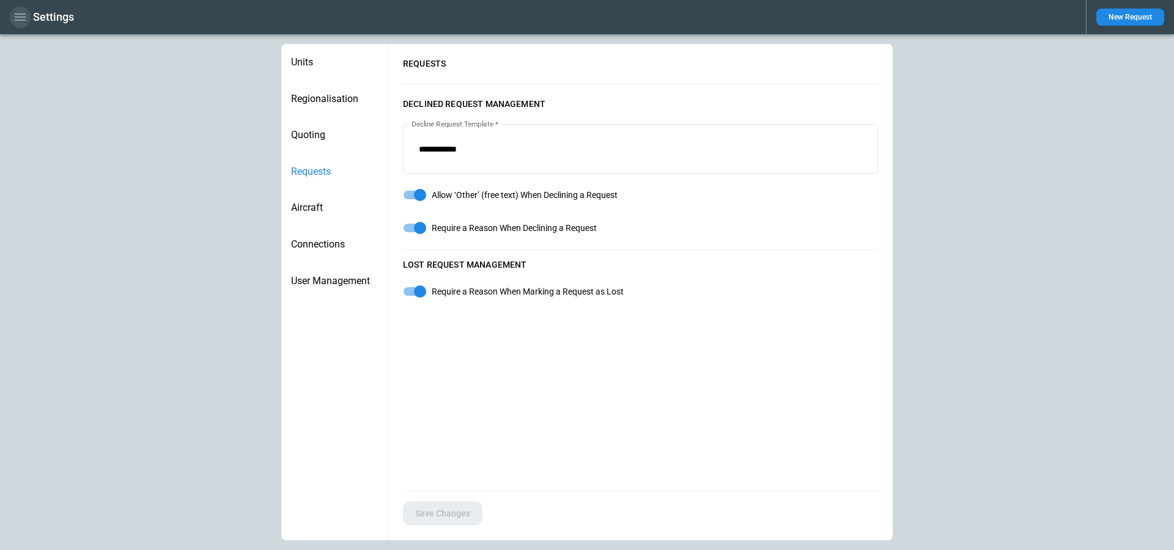
click at [28, 21] on button "button" at bounding box center [20, 17] width 21 height 21
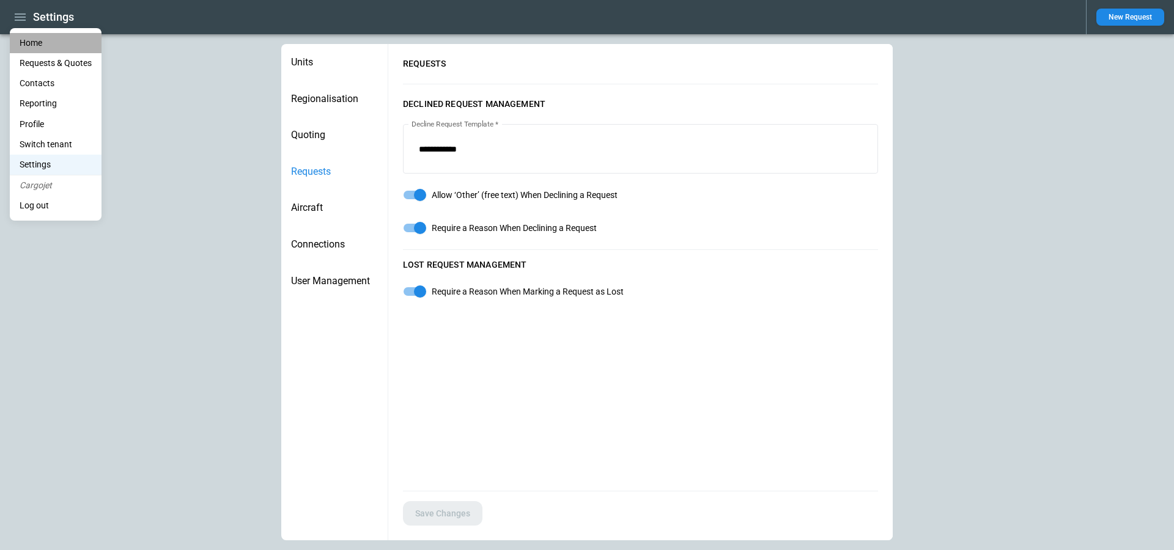
click at [31, 39] on li "Home" at bounding box center [56, 43] width 92 height 20
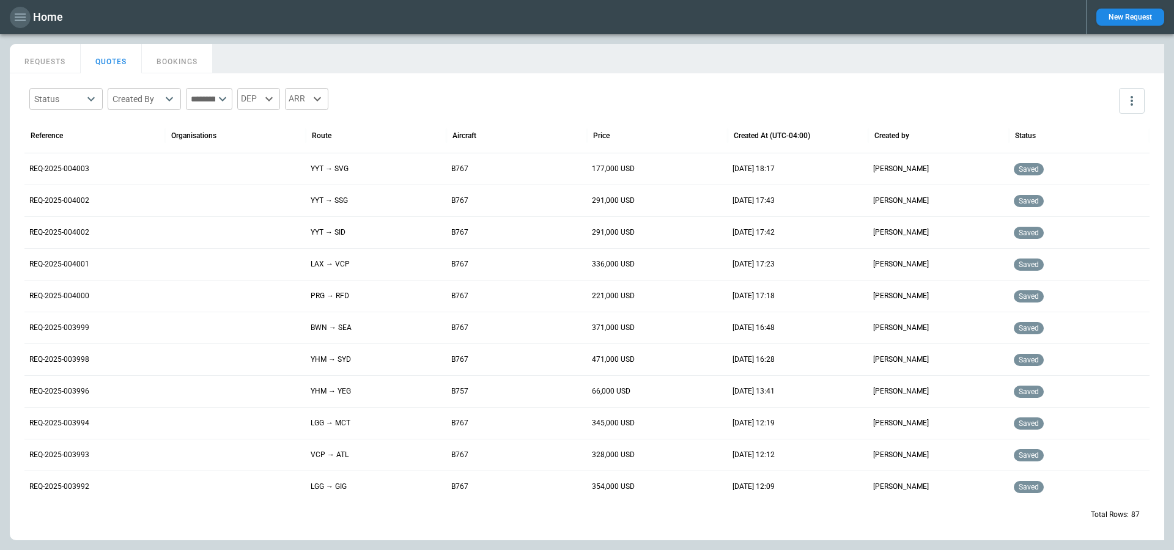
click at [18, 17] on icon "button" at bounding box center [20, 16] width 11 height 7
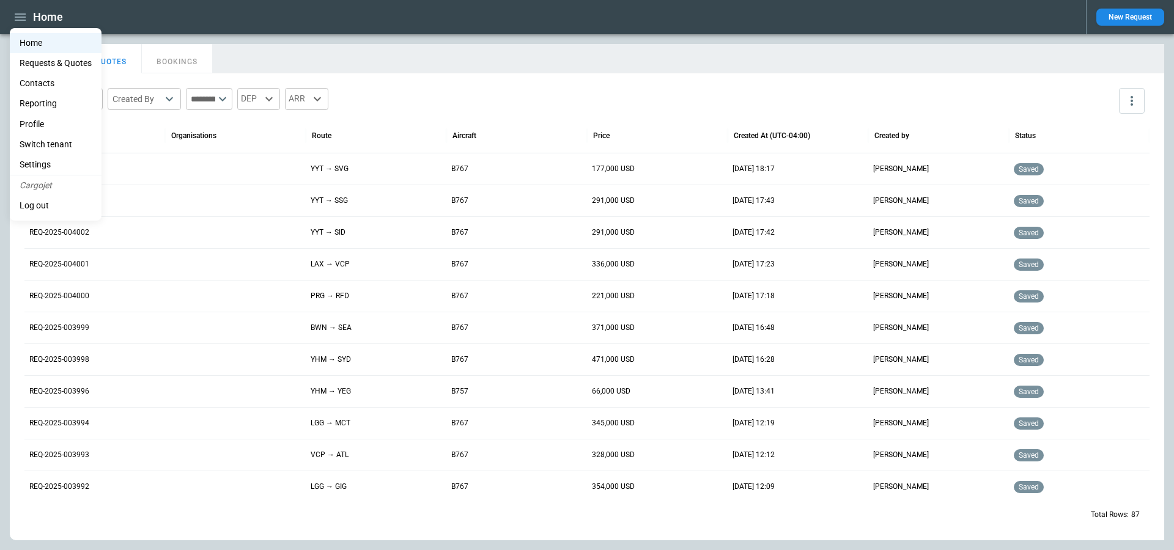
click at [59, 140] on li "Switch tenant" at bounding box center [56, 145] width 92 height 20
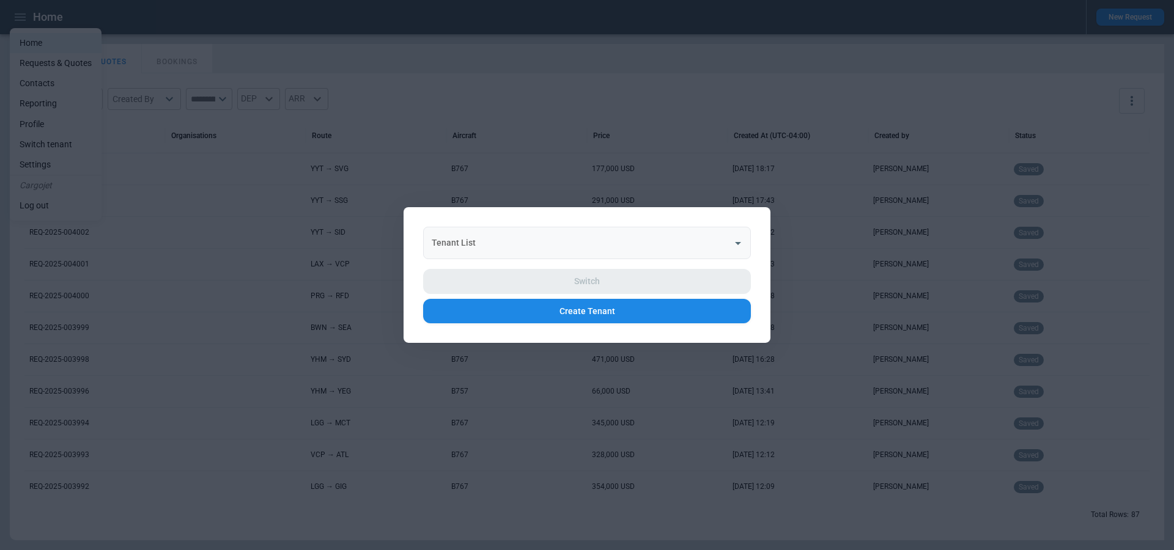
click at [519, 239] on input "Tenant List" at bounding box center [578, 242] width 298 height 21
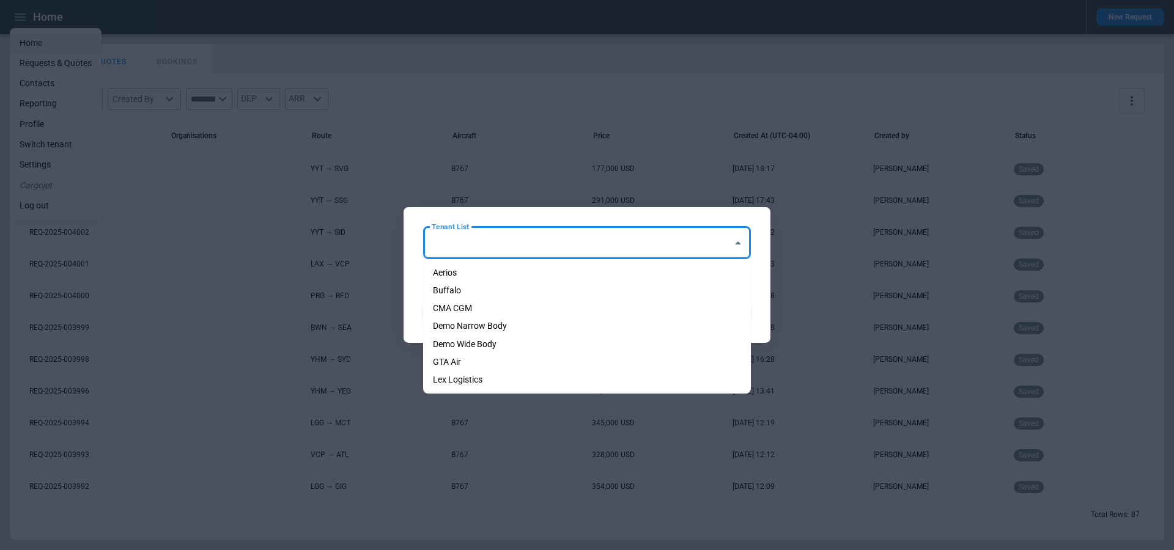
click at [519, 268] on li "Aerios" at bounding box center [587, 273] width 328 height 18
type input "******"
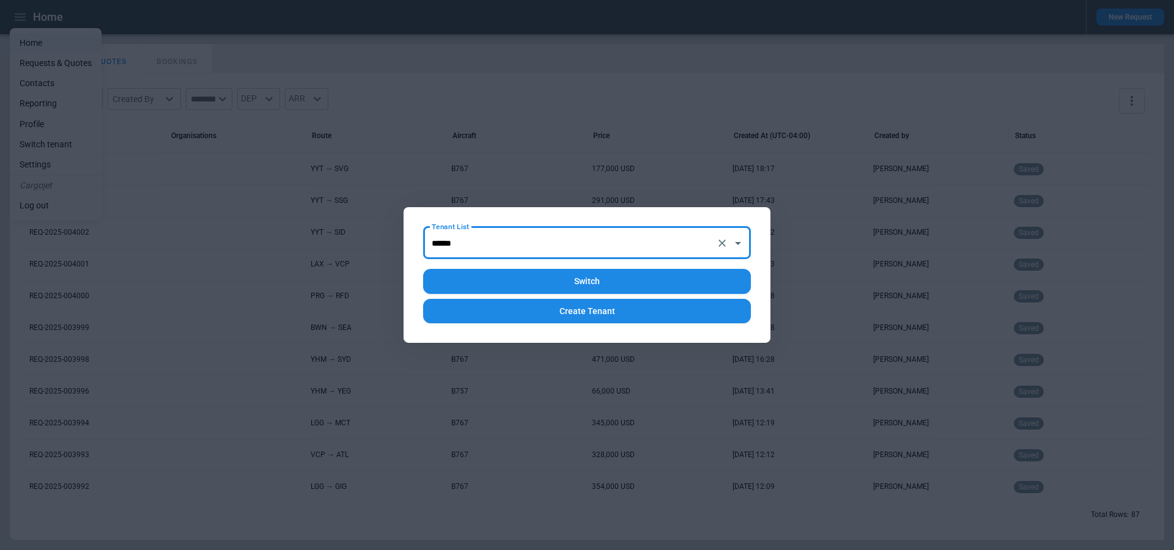
click at [529, 278] on button "Switch" at bounding box center [587, 281] width 328 height 25
